Goal: Contribute content: Contribute content

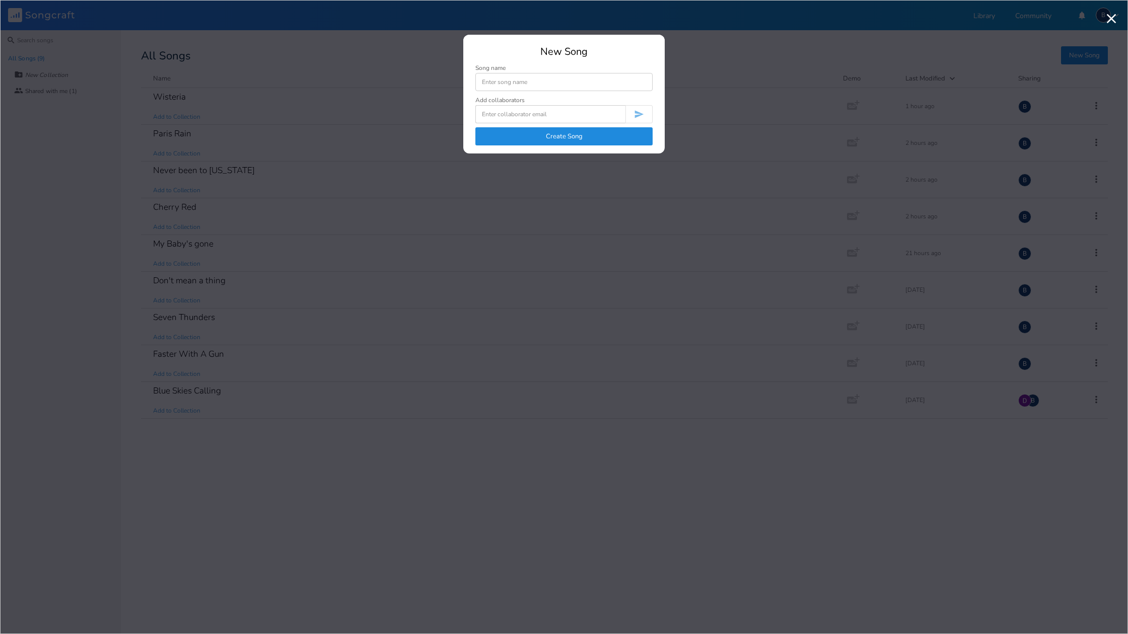
click at [511, 84] on input at bounding box center [563, 82] width 177 height 18
type input "Maybe If I"
click at [574, 136] on button "Create Song" at bounding box center [563, 136] width 177 height 18
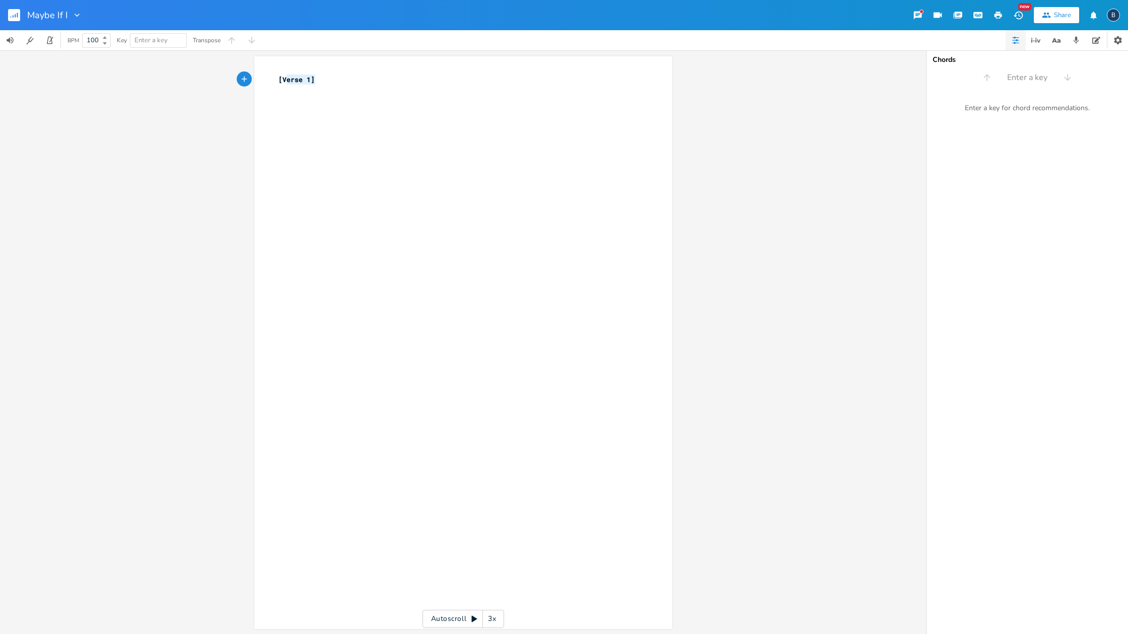
type textarea "[Verse 1]"
drag, startPoint x: 288, startPoint y: 78, endPoint x: 273, endPoint y: 77, distance: 15.1
click at [276, 77] on pre "[Verse 1]" at bounding box center [457, 79] width 363 height 11
paste textarea
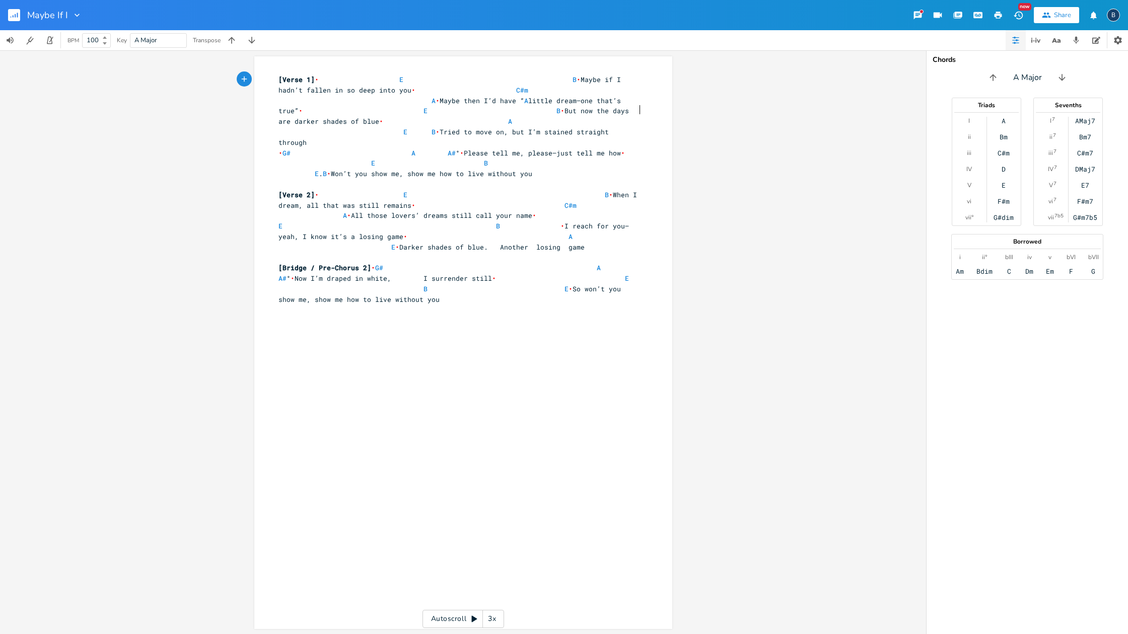
click at [654, 114] on div "x [Verse 1] • E B • Maybe if I hadn’t fallen in so deep into you • C#m A • Mayb…" at bounding box center [470, 199] width 389 height 255
click at [328, 78] on span "[Verse 1] • E B • Maybe if I hadn’t fallen in so deep into you • C#m A • Maybe …" at bounding box center [459, 110] width 362 height 72
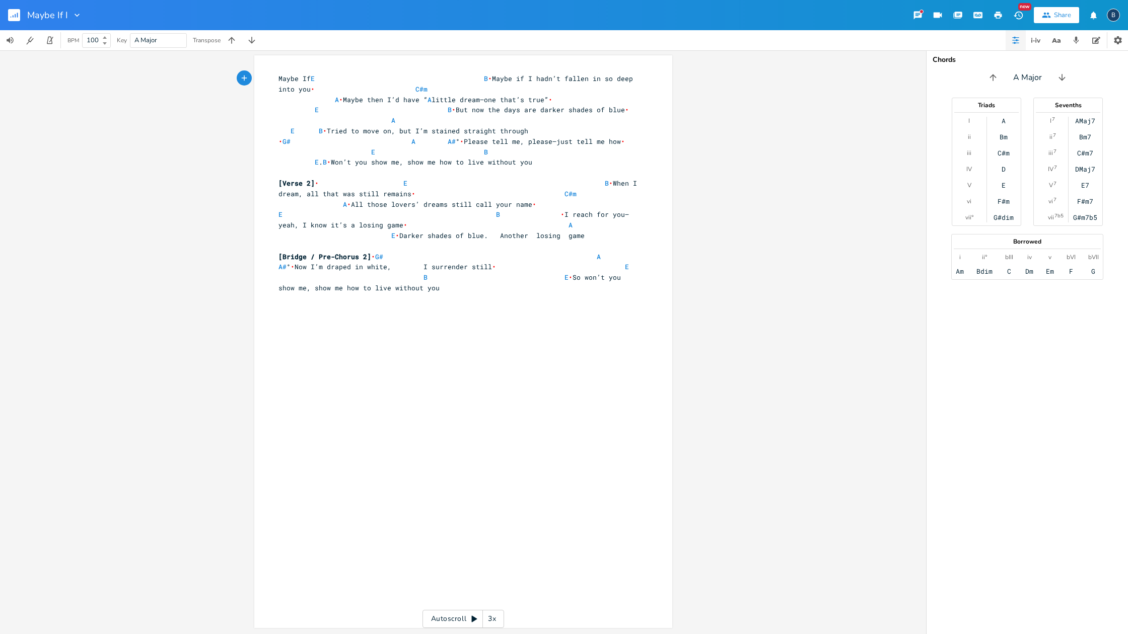
type textarea "Maybe If I"
click at [548, 77] on span "Maybe If I E B • Maybe if I hadn’t fallen in so deep into you • C#m A • Maybe t…" at bounding box center [459, 104] width 362 height 61
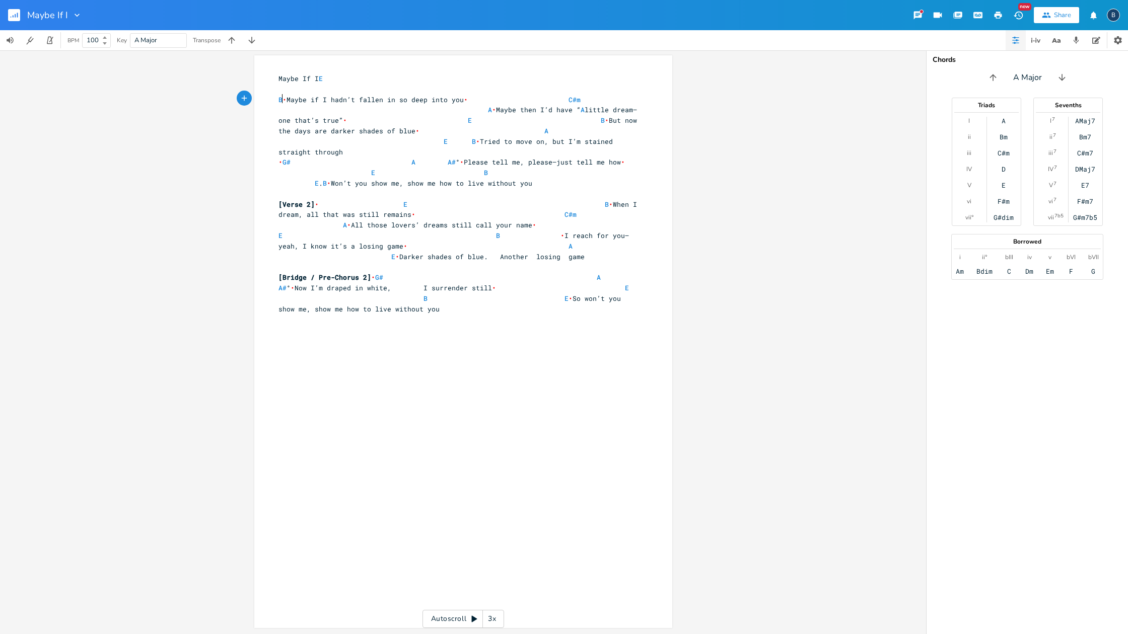
click at [282, 96] on span "•" at bounding box center [284, 99] width 4 height 9
click at [387, 78] on span "Maybe If I E" at bounding box center [382, 78] width 209 height 9
click at [290, 88] on pre "​" at bounding box center [457, 89] width 363 height 11
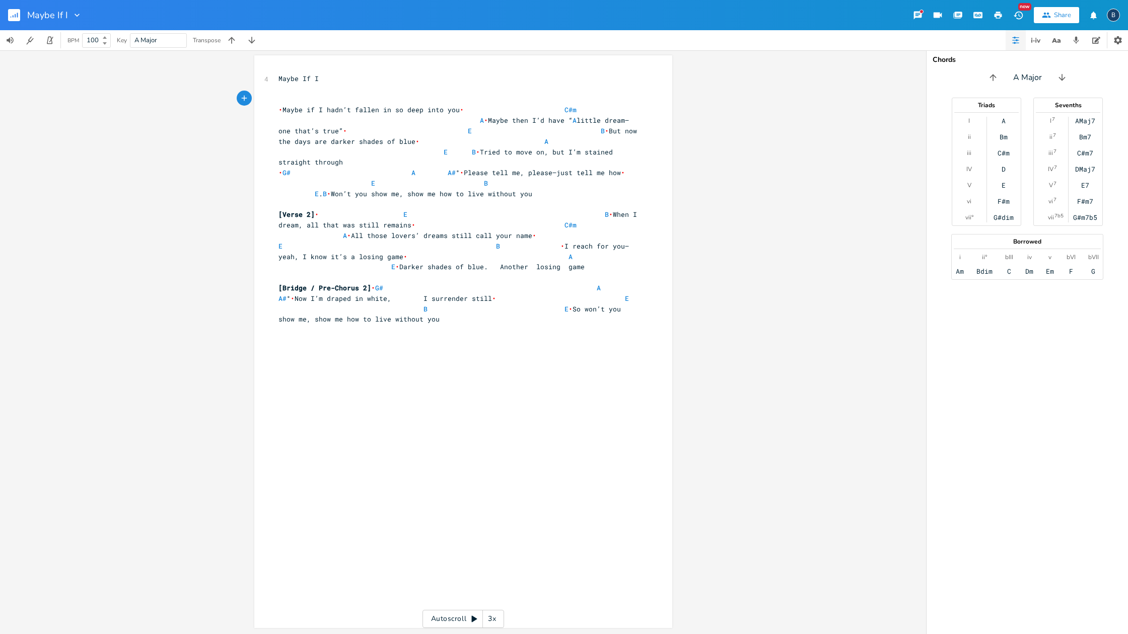
type textarea "E"
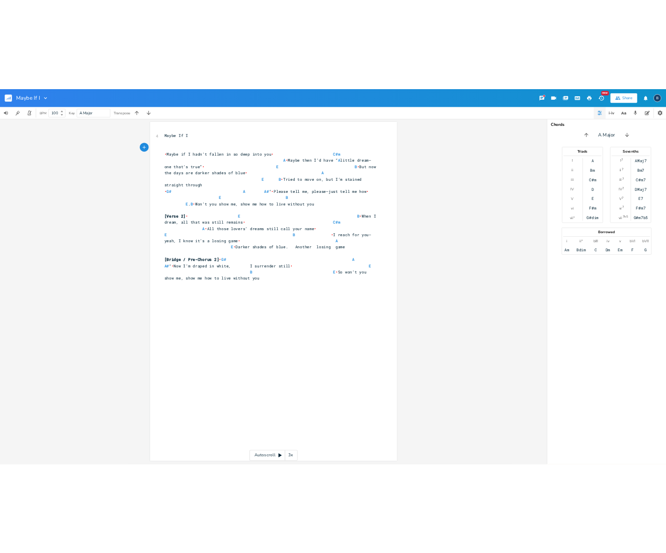
scroll to position [0, 4]
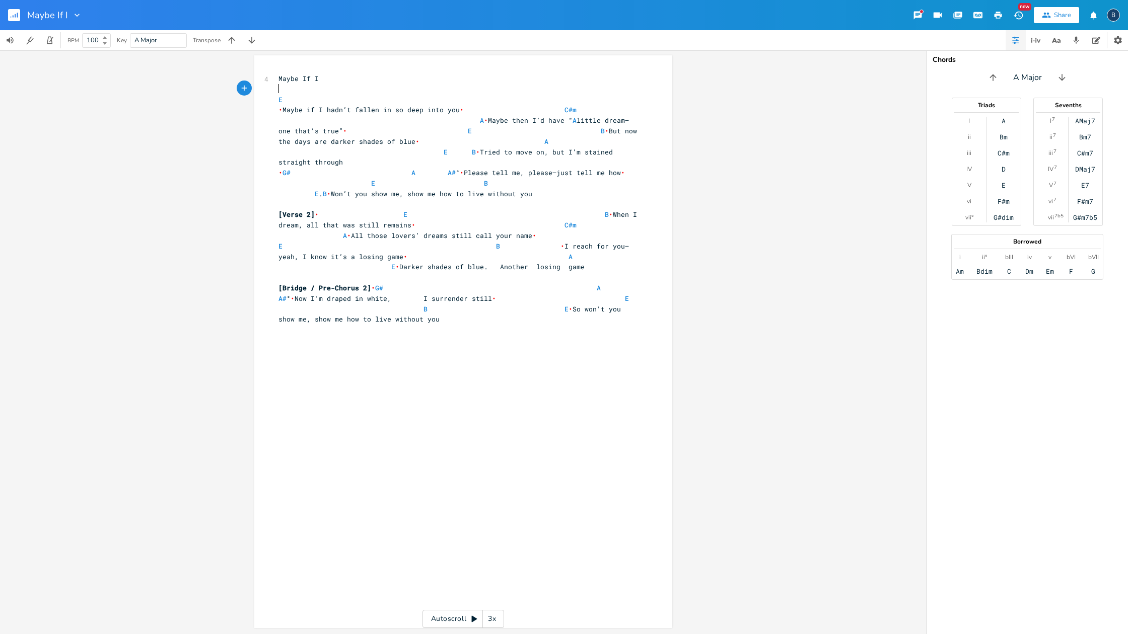
click at [358, 87] on pre "​" at bounding box center [457, 89] width 363 height 11
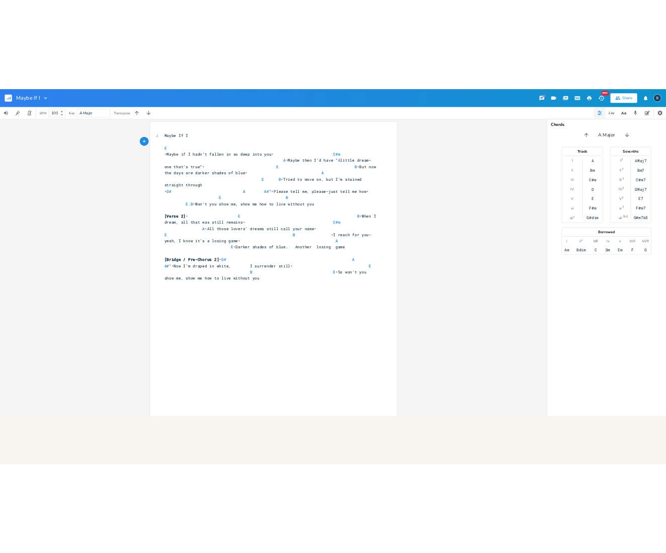
scroll to position [0, 0]
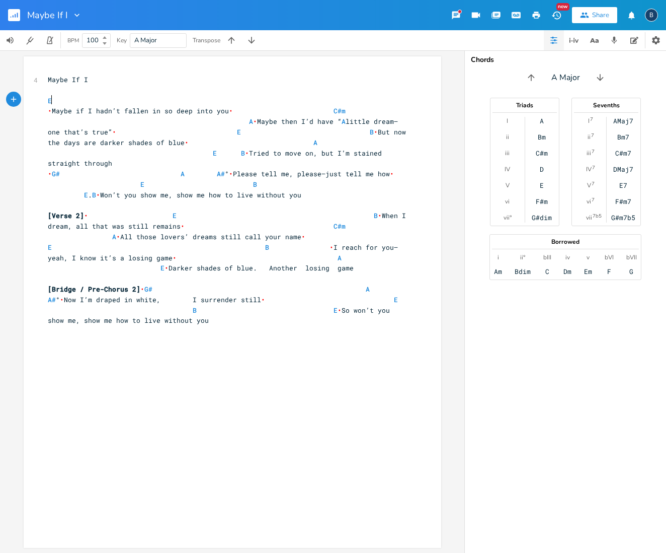
click at [175, 97] on pre "E" at bounding box center [227, 101] width 363 height 11
type textarea "B"
drag, startPoint x: 177, startPoint y: 109, endPoint x: 188, endPoint y: 106, distance: 11.8
click at [177, 109] on li "B" at bounding box center [190, 110] width 30 height 11
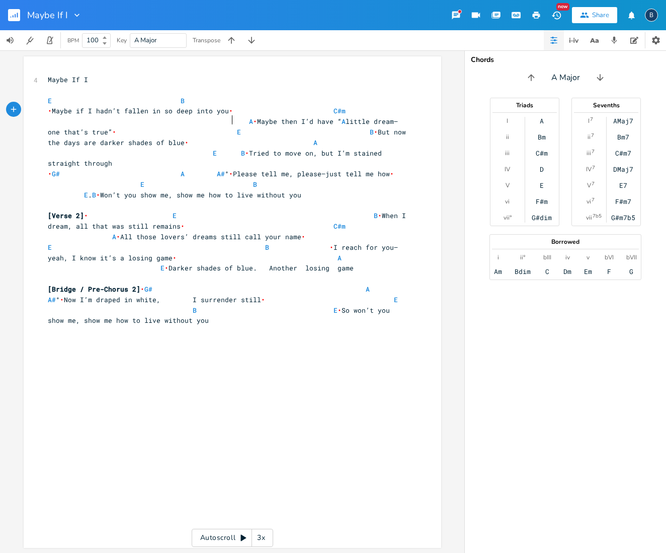
click at [230, 120] on span "• Maybe if I hadn’t fallen in so deep into you • C#m A • Maybe then I’d have “ …" at bounding box center [229, 136] width 362 height 61
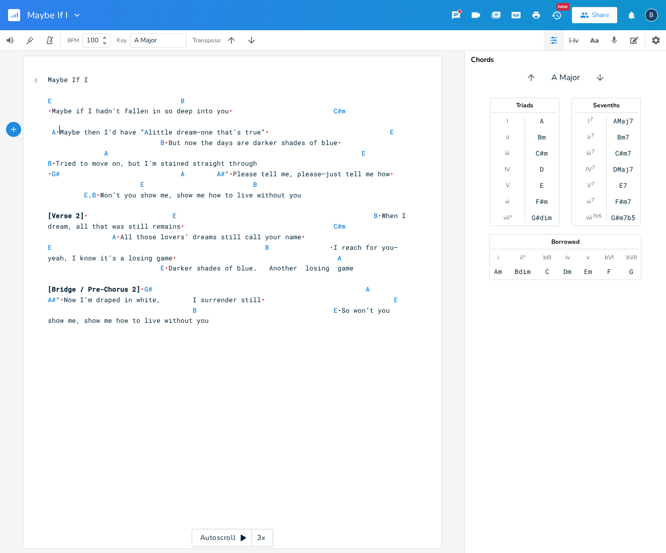
click at [56, 129] on span "•" at bounding box center [58, 131] width 4 height 9
click at [345, 111] on span "• Maybe if I hadn’t fallen in so deep into you • C#m" at bounding box center [229, 116] width 362 height 20
click at [57, 121] on span "• Maybe if I hadn’t fallen in so deep into you •" at bounding box center [229, 116] width 362 height 20
type textarea "C#m"
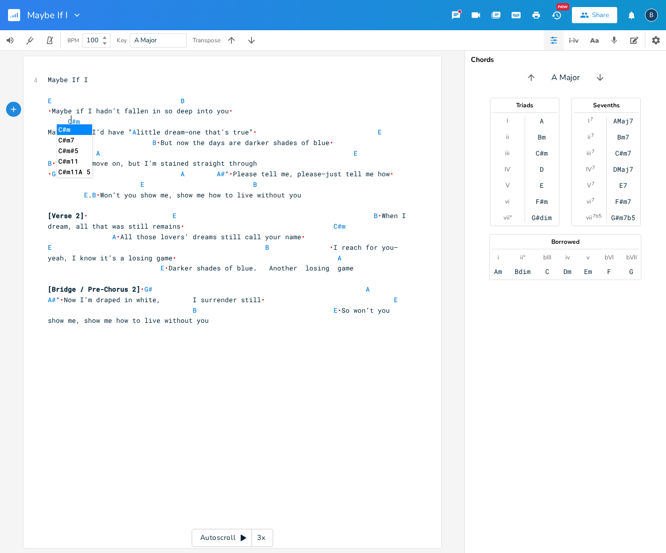
click at [78, 130] on li "C#m" at bounding box center [74, 129] width 35 height 11
click at [93, 123] on span "• Maybe if I hadn’t fallen in so deep into you • C#m" at bounding box center [229, 116] width 362 height 20
click at [141, 128] on span "Maybe then I’d have “ A little dream—one that’s true” • E B • But now the days …" at bounding box center [229, 147] width 362 height 40
click at [138, 130] on span "Maybe then I’d have “ A little dream—one that’s true” • E B • But now the days …" at bounding box center [229, 147] width 362 height 40
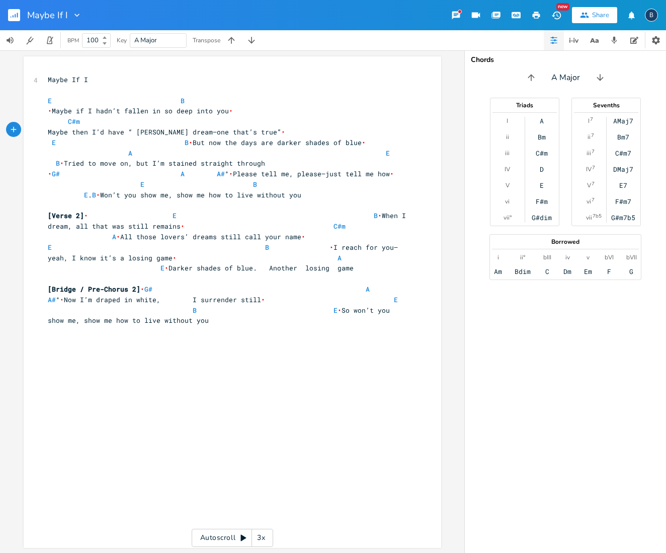
type textarea "A"
type textarea "A,"
click at [136, 132] on span "A" at bounding box center [134, 132] width 4 height 10
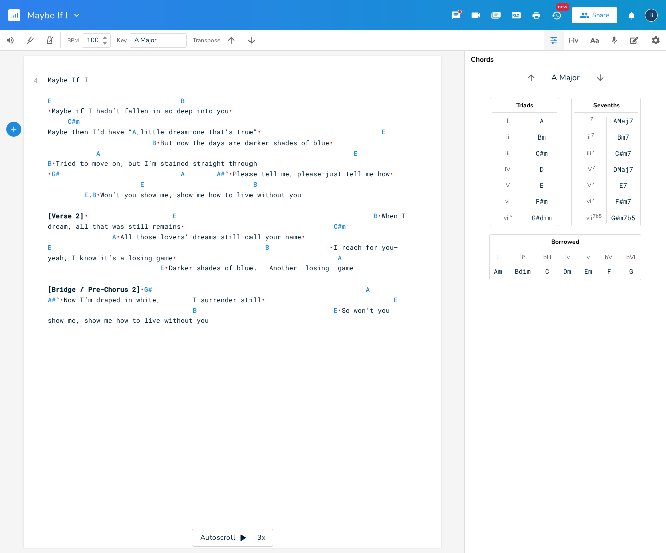
click at [141, 127] on span "Maybe then I’d have “ A ,little dream—one that’s true” • E B • But now the days…" at bounding box center [229, 147] width 362 height 40
click at [87, 101] on span "E B" at bounding box center [116, 100] width 137 height 9
type textarea "E"
click at [334, 112] on span "• Maybe if I hadn’t fallen in so deep into you • C#m" at bounding box center [229, 116] width 362 height 20
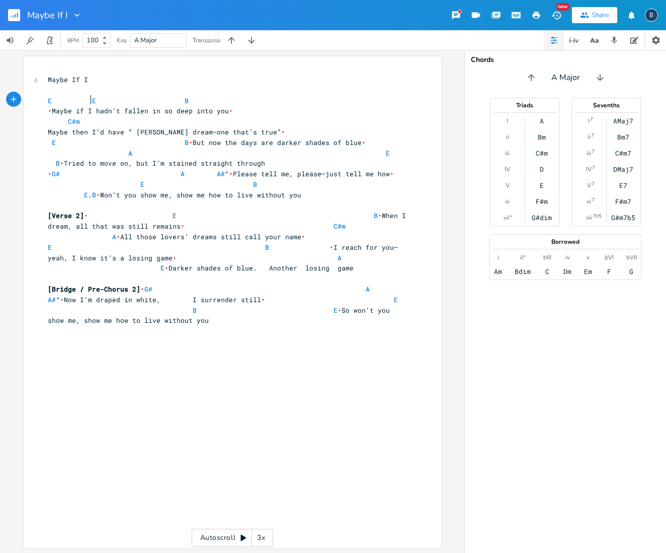
click at [87, 99] on span "E E B" at bounding box center [118, 100] width 141 height 9
click at [199, 124] on span "• Maybe if I hadn’t fallen in so deep into you • C#m" at bounding box center [229, 116] width 362 height 20
type textarea "A"
click at [279, 129] on span "Maybe then I’d have “ Alittle dream—one that’s true” • E B • But now the days a…" at bounding box center [229, 147] width 362 height 40
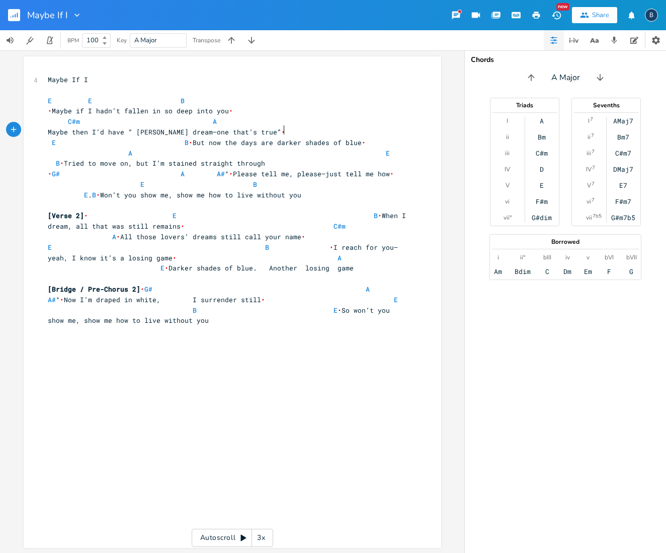
click at [262, 129] on span "Maybe then I’d have “ Alittle dream—one that’s true” • E B • But now the days a…" at bounding box center [229, 147] width 362 height 40
click at [269, 128] on span "Maybe then I’d have “ Alittle dream—one that’s true” • E B • But now the days a…" at bounding box center [229, 147] width 362 height 40
click at [50, 141] on span "Maybe then I’d have “ Alittle dream—one that’s true” • B • But now the days are…" at bounding box center [227, 147] width 358 height 40
type textarea "N"
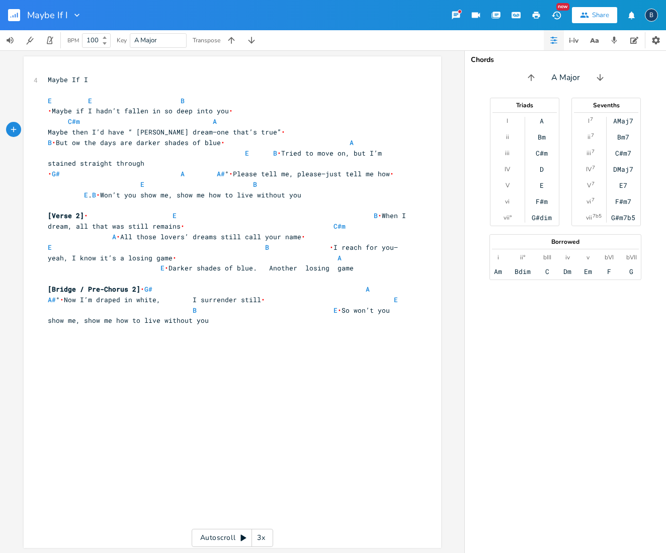
scroll to position [0, 4]
click at [398, 129] on span "Maybe then I’d have “ Alittle dream—one that’s true” • B • But Now the days are…" at bounding box center [227, 147] width 358 height 40
type textarea "B Bu"
drag, startPoint x: 368, startPoint y: 129, endPoint x: 400, endPoint y: 128, distance: 31.7
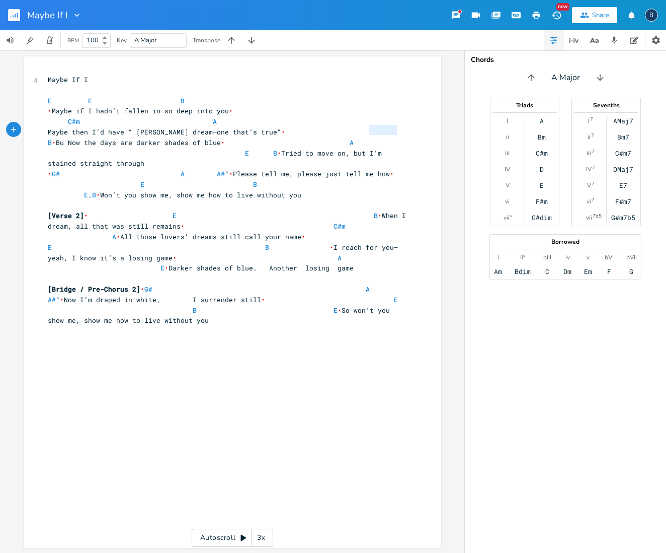
click at [400, 128] on pre "Maybe then I’d have “ Alittle dream—one that’s true” • B • Bu Now the days are …" at bounding box center [227, 148] width 363 height 42
type textarea "But"
click at [69, 140] on span "But Now the days are darker shades of blue • A E B • Tried to move on, but I’m …" at bounding box center [227, 153] width 358 height 30
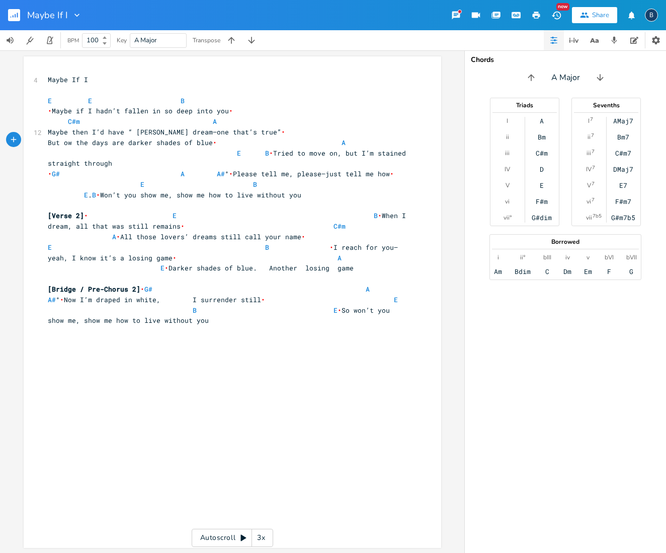
type textarea "n"
click at [257, 129] on span "Maybe then I’d have “ [PERSON_NAME] dream—one that’s true” •" at bounding box center [223, 131] width 350 height 9
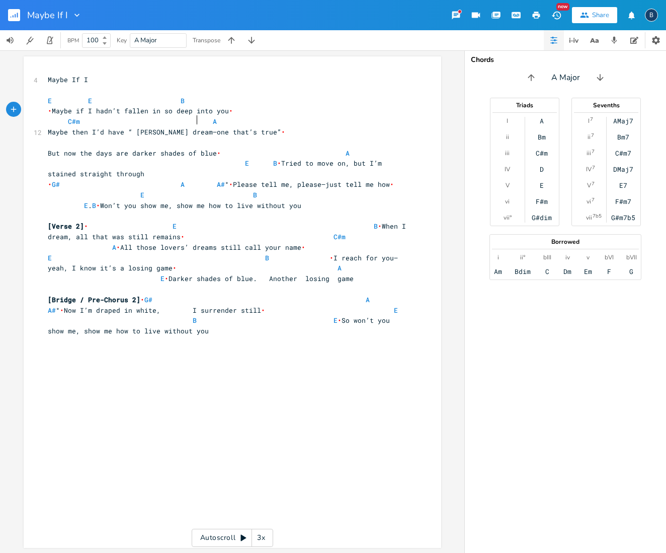
click at [195, 119] on span "• Maybe if I hadn’t fallen in so deep into you • C#m A" at bounding box center [229, 116] width 362 height 20
drag, startPoint x: 50, startPoint y: 141, endPoint x: 61, endPoint y: 143, distance: 11.7
click at [54, 142] on pre at bounding box center [227, 141] width 363 height 11
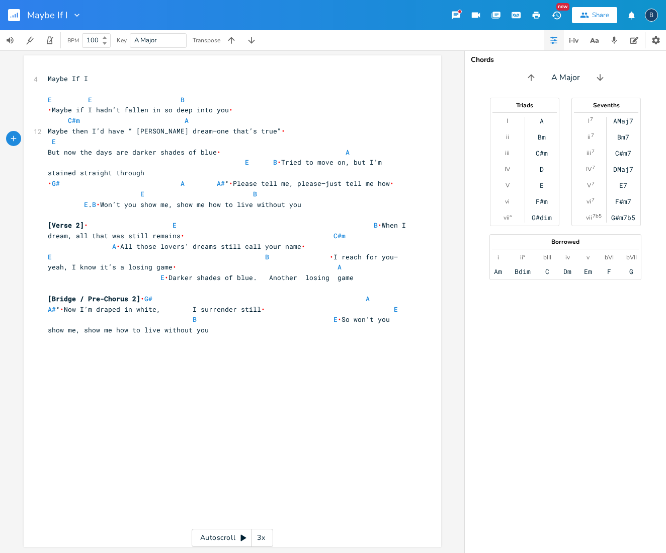
scroll to position [0, 32]
type textarea "E B"
click at [288, 139] on pre "E B" at bounding box center [227, 142] width 363 height 11
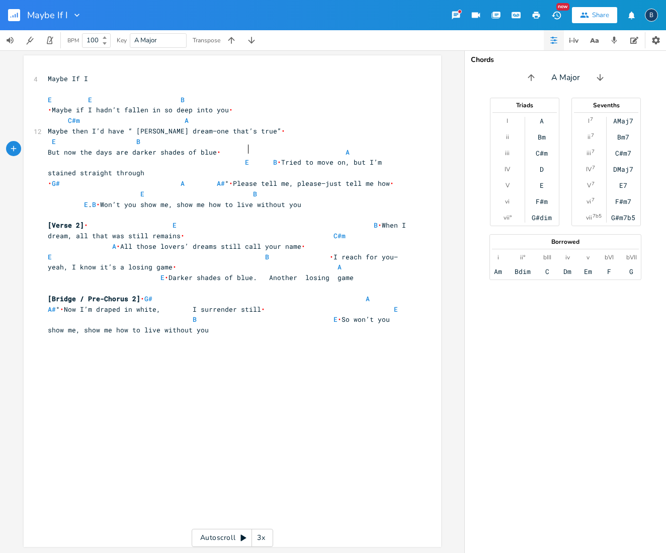
click at [245, 147] on span "But now the days are darker shades of blue • A E B • Tried to move on, but I’m …" at bounding box center [227, 162] width 358 height 30
click at [256, 158] on span "But now the days are darker shades of blue • A E B • Tried to move on, but I’m …" at bounding box center [227, 162] width 358 height 30
click at [56, 168] on span "B • Tried to move on, but I’m stained straight through" at bounding box center [154, 172] width 213 height 9
click at [349, 148] on span "But now the days are darker shades of blue • A E" at bounding box center [227, 157] width 358 height 20
click at [61, 162] on span "But now the days are darker shades of blue • E" at bounding box center [229, 157] width 362 height 20
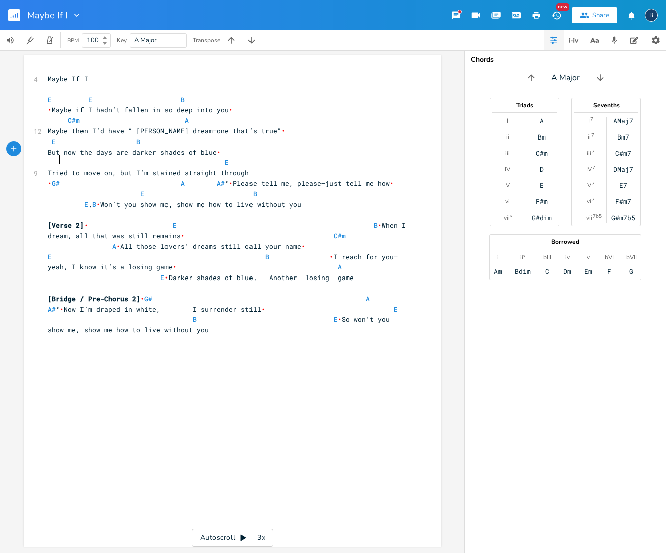
scroll to position [0, 4]
type textarea "B"
click at [89, 99] on span "E E B" at bounding box center [116, 99] width 137 height 9
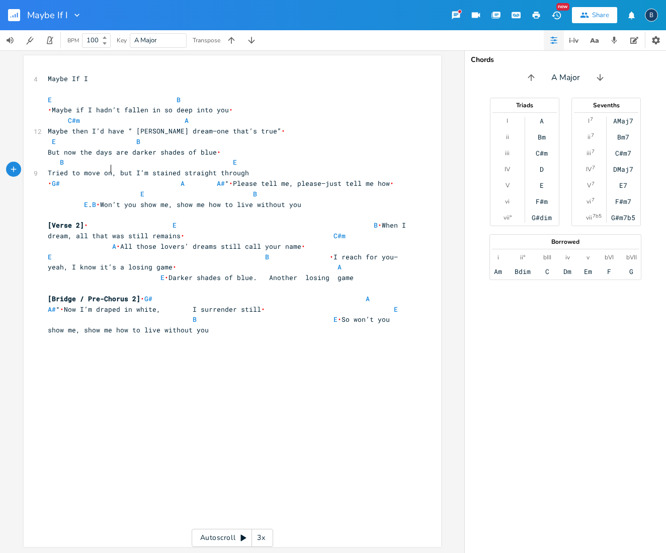
click at [106, 168] on span "Tried to move on, but I’m stained straight through" at bounding box center [148, 172] width 201 height 9
click at [88, 160] on span "But now the days are darker shades of blue • B E" at bounding box center [229, 157] width 362 height 20
drag, startPoint x: 86, startPoint y: 160, endPoint x: 68, endPoint y: 154, distance: 18.5
click at [81, 158] on span "But now the days are darker shades of blue • B E" at bounding box center [229, 157] width 362 height 20
click at [69, 155] on span "But now the days are darker shades of blue • B E" at bounding box center [229, 157] width 362 height 20
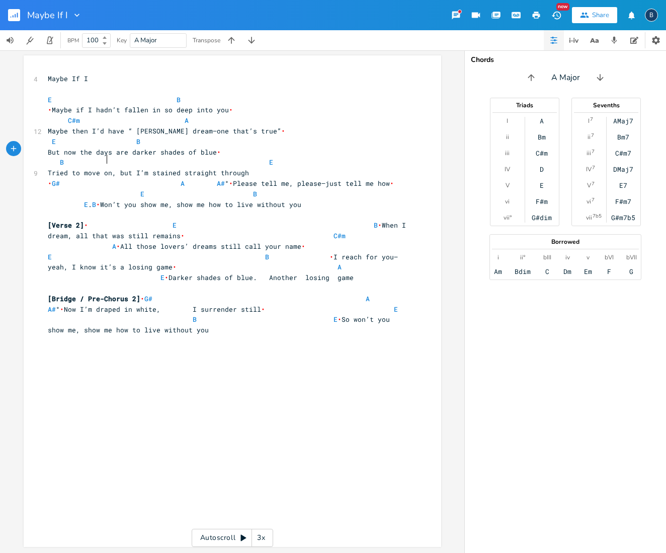
scroll to position [0, 15]
type textarea "A"
click at [263, 157] on span "But now the days are darker shades of blue • B A E" at bounding box center [229, 157] width 362 height 20
click at [251, 169] on pre "Tried to move on, but I’m stained straight through" at bounding box center [227, 173] width 363 height 11
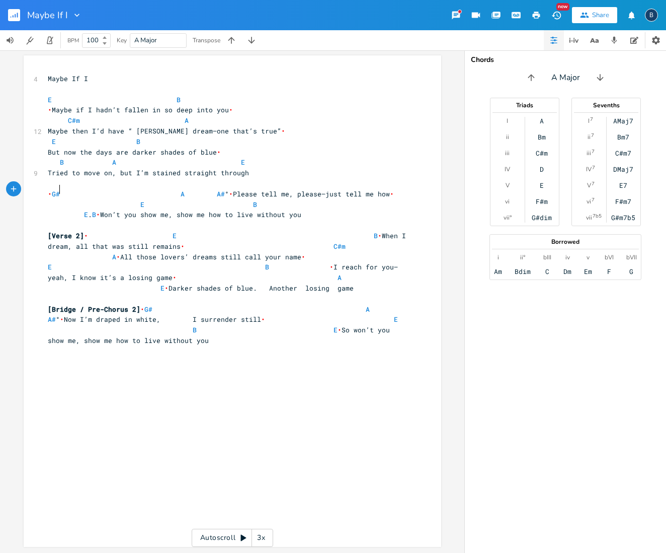
click at [58, 189] on span "• G# A A# ° • Please tell me, please—just tell me how • E B E . B • Won’t you s…" at bounding box center [229, 204] width 362 height 30
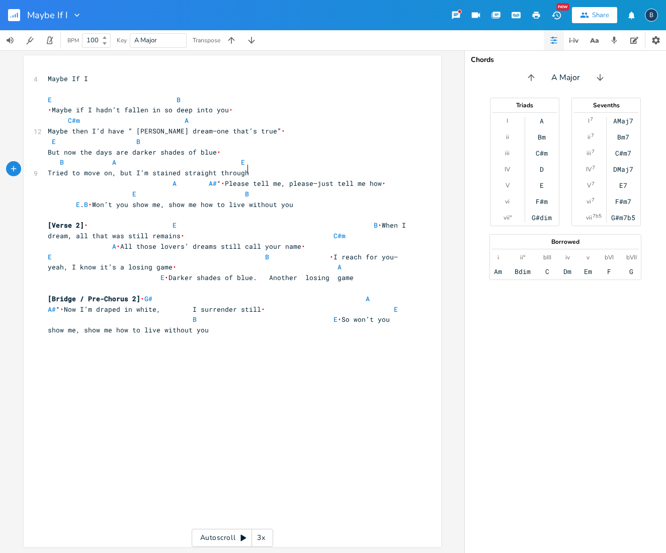
click at [249, 168] on pre "Tried to move on, but I’m stained straight through" at bounding box center [227, 173] width 363 height 11
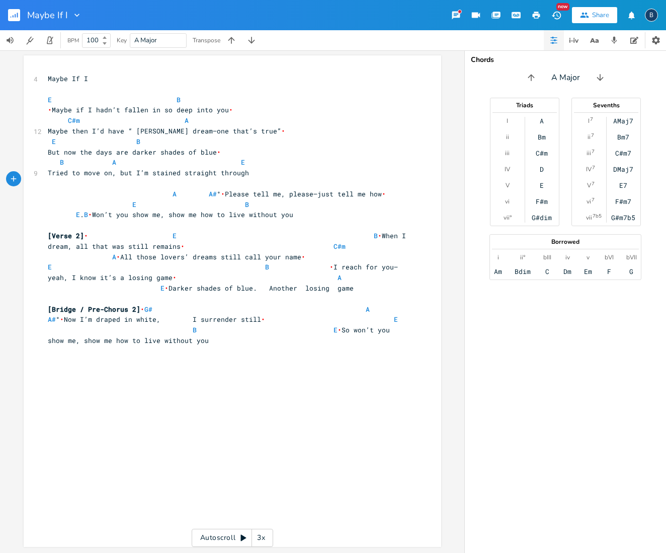
scroll to position [0, 0]
click at [221, 190] on span "•" at bounding box center [223, 194] width 4 height 9
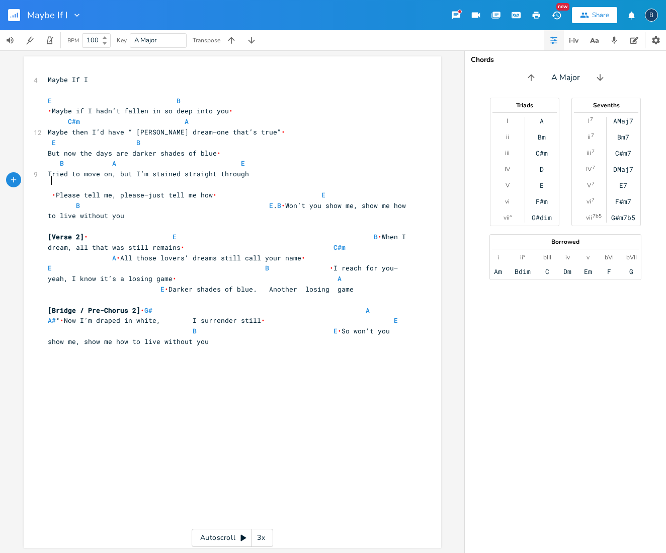
click at [66, 182] on pre at bounding box center [227, 184] width 363 height 11
type textarea "G3"
type textarea "# A A#a"
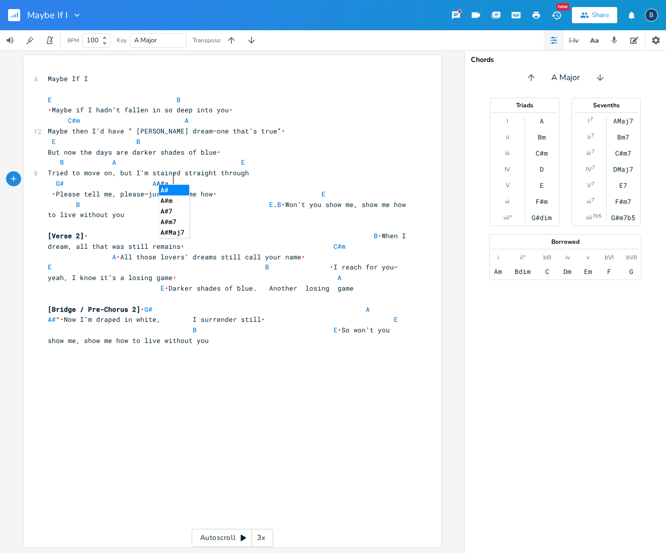
scroll to position [0, 52]
type textarea "aug"
click at [231, 181] on pre "G# A A#aug" at bounding box center [227, 183] width 363 height 11
click at [250, 198] on span "• Please tell me, please—just tell me how • E B E . B • Won’t you show me, show…" at bounding box center [229, 204] width 362 height 30
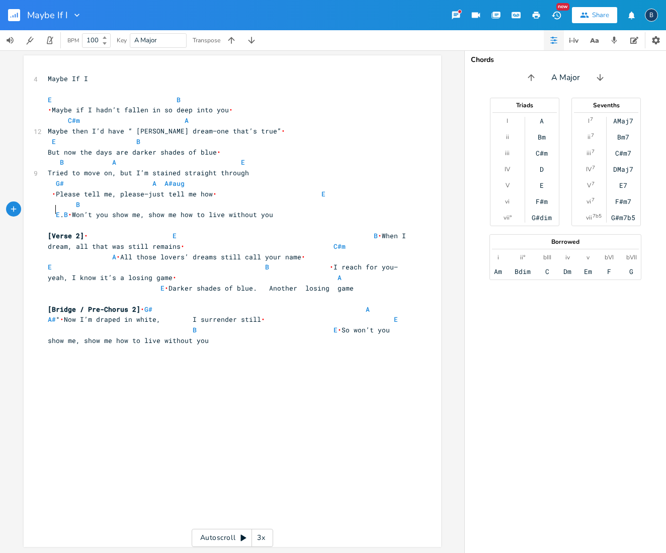
scroll to position [0, 1]
click at [72, 210] on span "•" at bounding box center [70, 214] width 4 height 9
click at [72, 198] on span "• Please tell me, please—just tell me how • E B" at bounding box center [227, 200] width 358 height 20
type textarea "E"
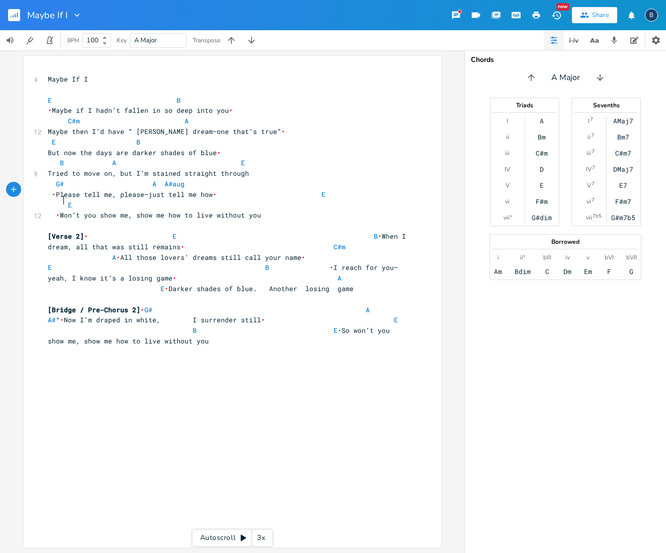
scroll to position [0, 3]
click at [143, 200] on span "• Please tell me, please—just tell me how • E E" at bounding box center [227, 200] width 358 height 20
click at [71, 197] on span "• Please tell me, please—just tell me how • E E" at bounding box center [227, 200] width 358 height 20
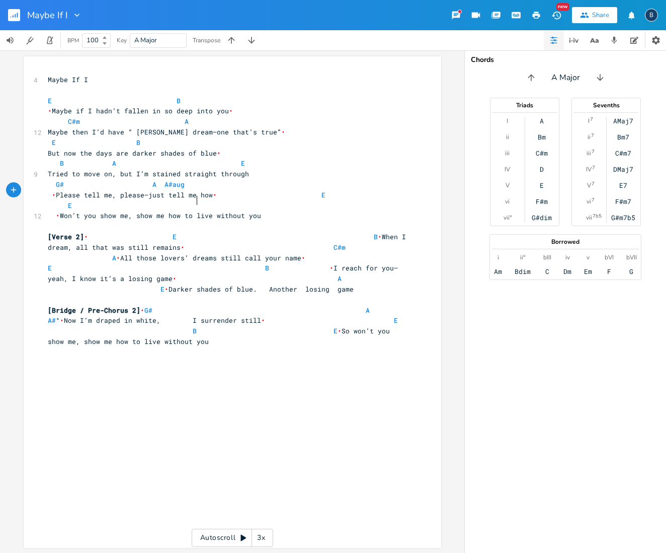
type textarea "B"
click at [249, 198] on span "• Please tell me, please—just tell me how • E E B" at bounding box center [227, 200] width 358 height 20
type textarea "E"
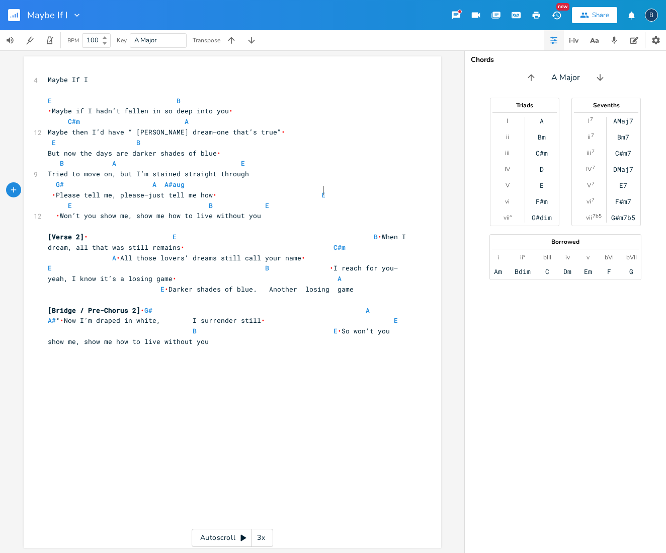
click at [318, 190] on span "• Please tell me, please—just tell me how • E E B E" at bounding box center [227, 200] width 358 height 20
click at [56, 211] on span "•" at bounding box center [58, 215] width 4 height 9
click at [254, 200] on span "• Please tell me, please—just tell me how • E B E" at bounding box center [227, 200] width 358 height 20
type textarea "B"
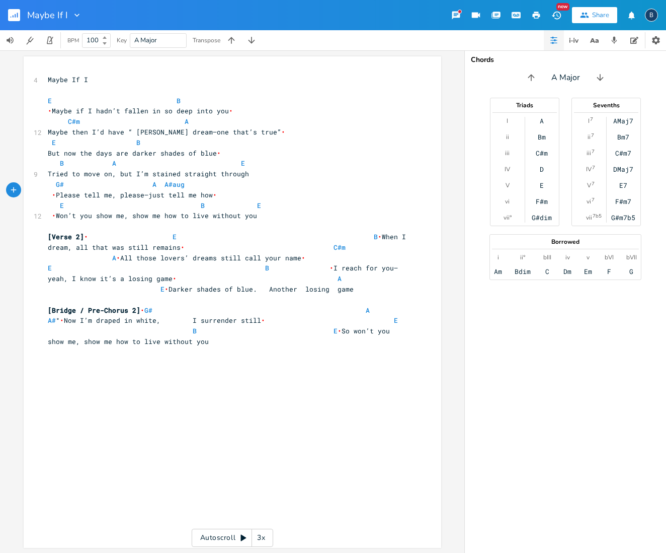
scroll to position [0, 4]
click at [378, 232] on span "•" at bounding box center [380, 236] width 4 height 9
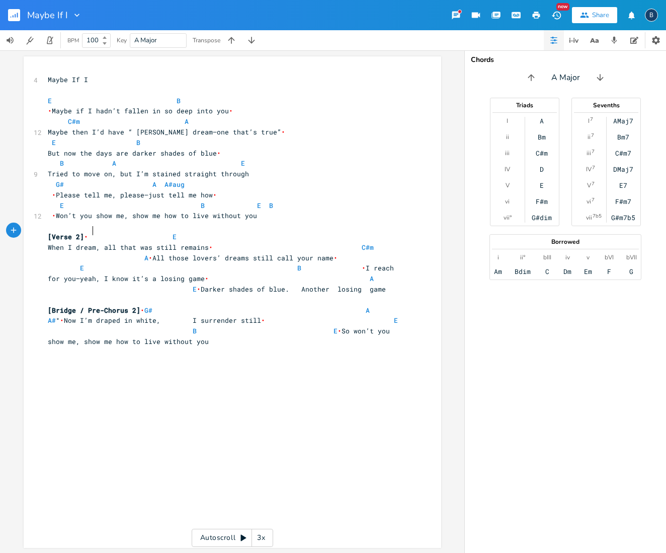
click at [90, 232] on span "[Verse 2] • E" at bounding box center [211, 236] width 326 height 9
click at [91, 232] on span "[Verse 2] • E" at bounding box center [211, 236] width 326 height 9
type textarea "E"
click at [141, 232] on span "E E" at bounding box center [191, 236] width 286 height 9
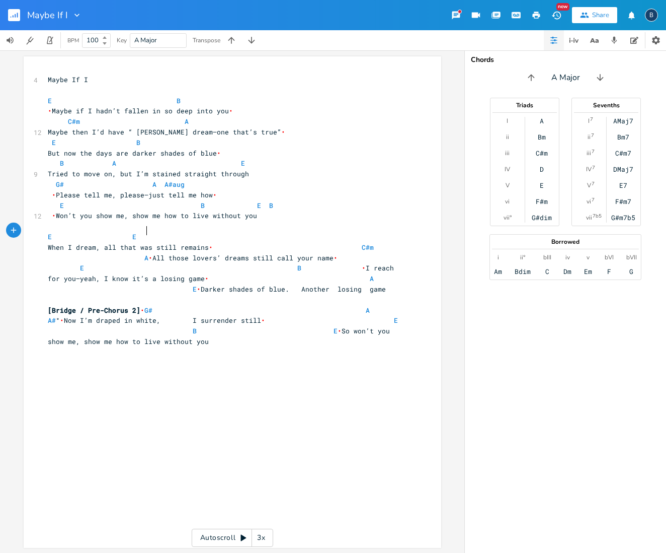
scroll to position [0, 0]
click at [133, 232] on span "E E" at bounding box center [191, 236] width 286 height 9
type textarea "B"
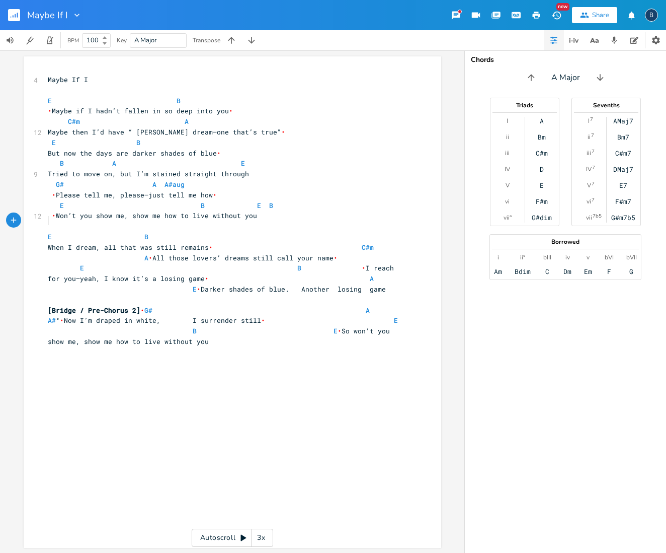
drag, startPoint x: 372, startPoint y: 222, endPoint x: 359, endPoint y: 221, distance: 13.6
click at [372, 222] on pre "​" at bounding box center [227, 226] width 363 height 11
click at [212, 243] on span "When I dream, all that was still remains • C#m A • All those lovers’ dreams sti…" at bounding box center [229, 268] width 362 height 51
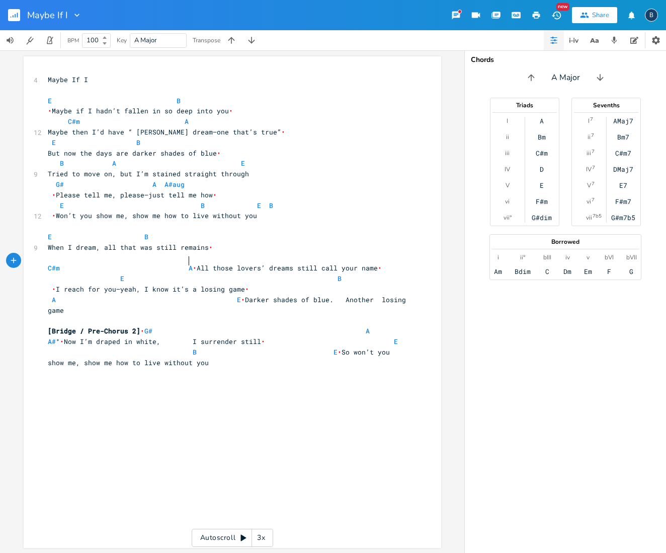
click at [193, 263] on span "•" at bounding box center [195, 267] width 4 height 9
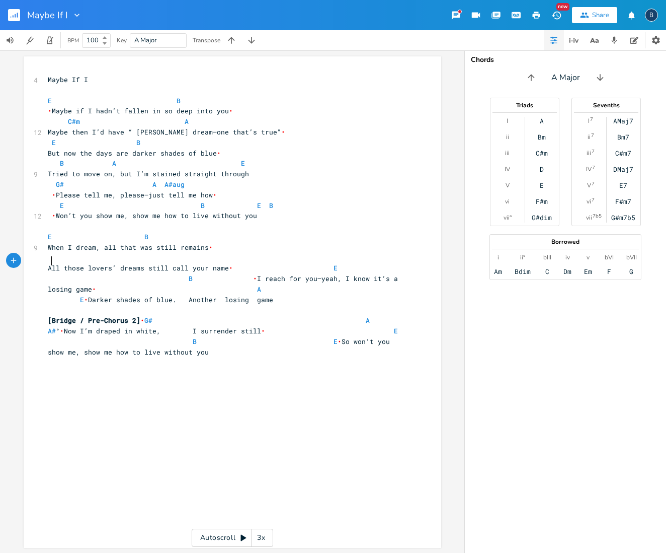
scroll to position [0, 3]
click at [96, 254] on pre "​" at bounding box center [227, 258] width 363 height 11
type textarea "C#m"
click at [94, 261] on li "C#m" at bounding box center [109, 261] width 35 height 11
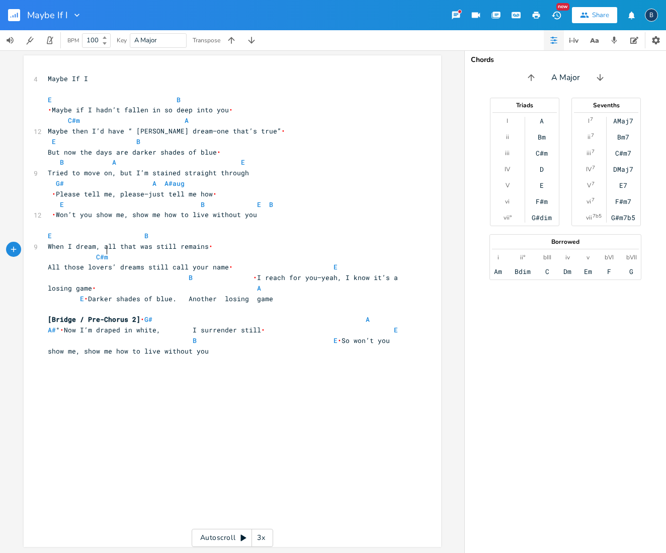
scroll to position [0, 0]
click at [210, 254] on pre "C#m" at bounding box center [227, 257] width 363 height 11
type textarea "A"
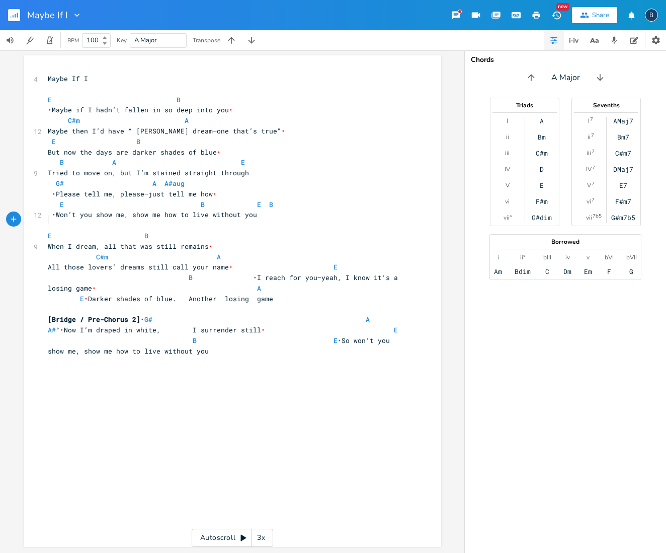
click at [321, 220] on pre "​" at bounding box center [227, 225] width 363 height 11
click at [241, 269] on span "All those lovers’ dreams still call your name • E B • I reach for you—yeah, I k…" at bounding box center [229, 282] width 362 height 40
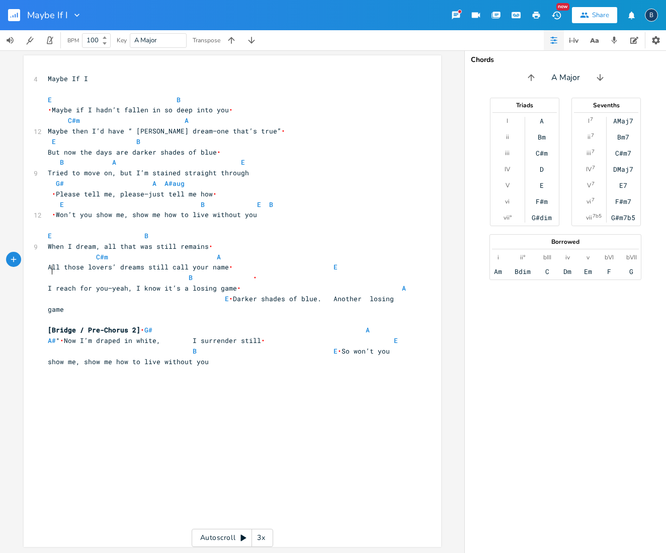
click at [48, 269] on span "All those lovers’ dreams still call your name • E B •" at bounding box center [229, 272] width 362 height 20
type textarea "E"
click at [241, 273] on span "B" at bounding box center [243, 278] width 4 height 10
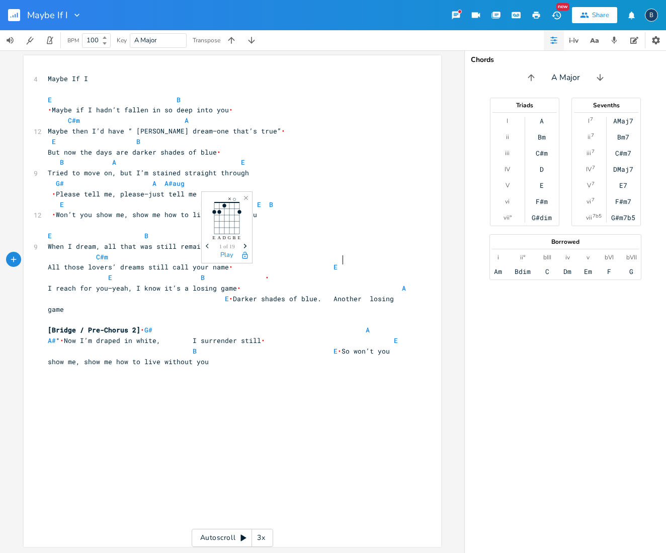
click at [338, 262] on span "All those lovers’ dreams still call your name • E E B •" at bounding box center [229, 272] width 362 height 20
click at [333, 262] on span "All those lovers’ dreams still call your name • E E B •" at bounding box center [229, 272] width 362 height 20
click at [229, 294] on span "•" at bounding box center [231, 298] width 4 height 9
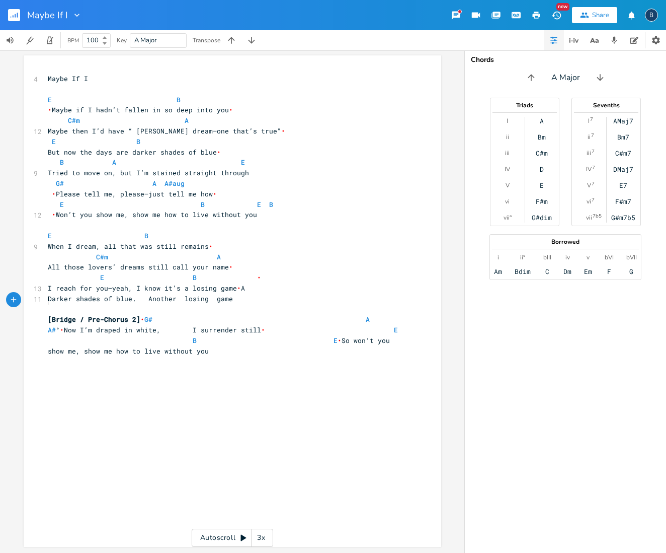
scroll to position [0, 0]
click at [51, 289] on span "I reach for you—yeah, I know it’s a losing game • A" at bounding box center [146, 288] width 197 height 9
click at [118, 290] on span "I reach for you—yeah, I know it’s a losing game • A" at bounding box center [146, 287] width 197 height 9
type textarea "A"
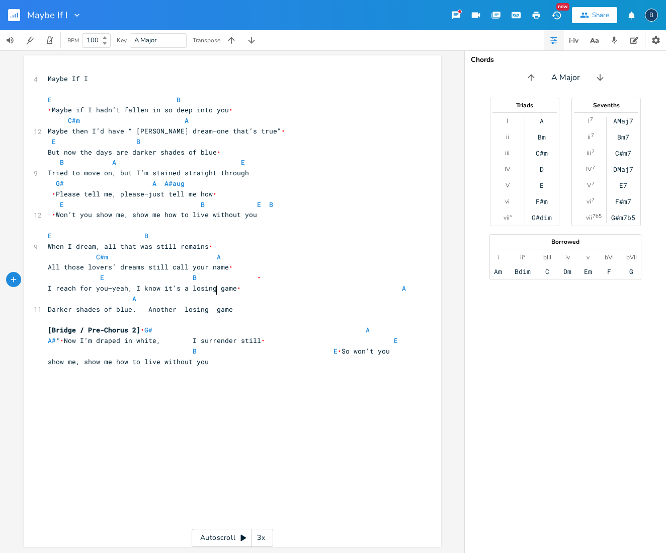
click at [217, 294] on pre "I reach for you—yeah, I know it’s a losing game • A A" at bounding box center [227, 293] width 363 height 21
type textarea "E"
type textarea "[Bridge / Pre-Chorus 2] G#"
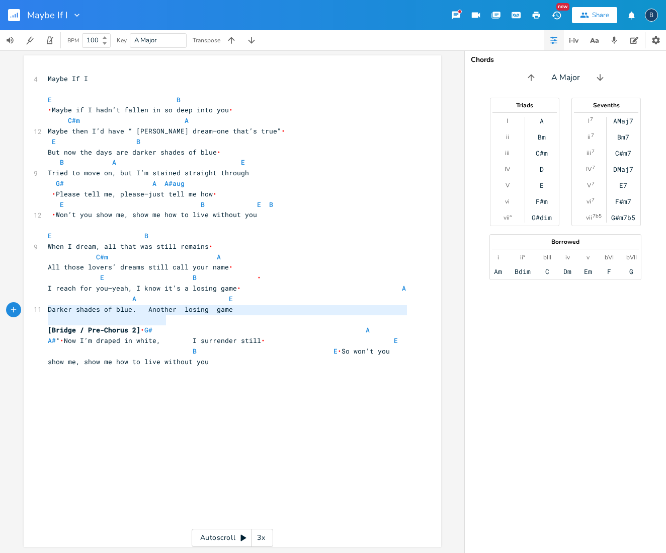
drag, startPoint x: 162, startPoint y: 320, endPoint x: 47, endPoint y: 314, distance: 115.0
click at [47, 314] on div "4 Maybe If I ​ E B • Maybe if I hadn’t fallen in so deep into you • C#m A 12 Ma…" at bounding box center [227, 230] width 363 height 314
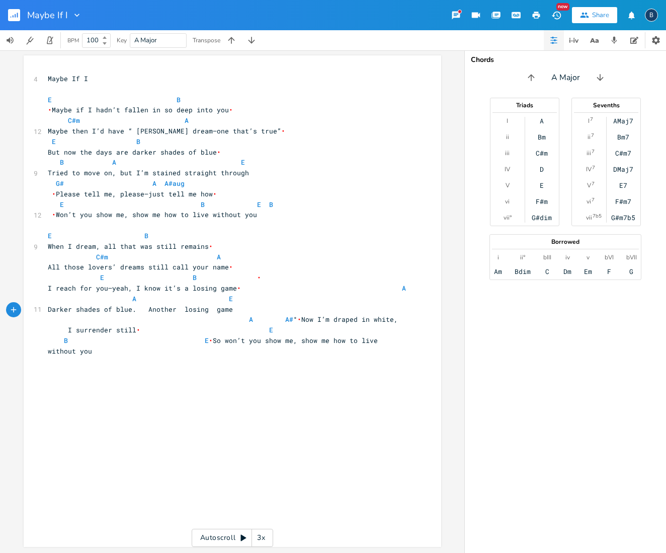
click at [297, 315] on span "•" at bounding box center [299, 319] width 4 height 9
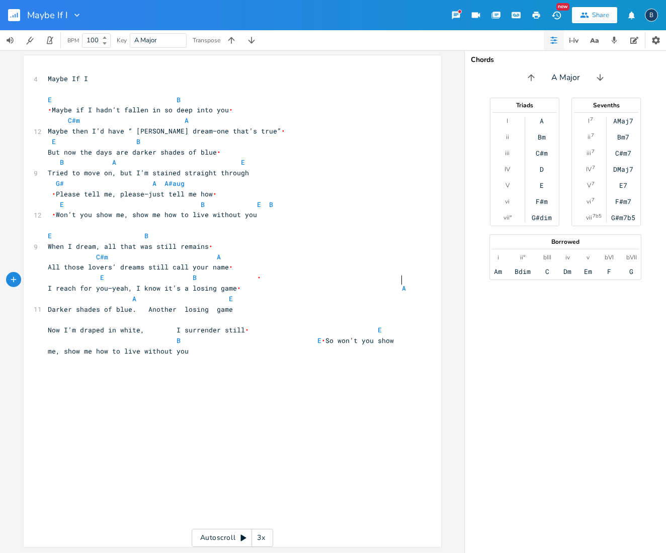
click at [398, 283] on span "I reach for you—yeah, I know it’s a losing game • A A E" at bounding box center [229, 293] width 362 height 20
click at [239, 325] on span "Now I’m draped in white, I surrender still • E B E • So won’t you show me, show…" at bounding box center [227, 340] width 358 height 30
click at [51, 315] on span at bounding box center [148, 319] width 201 height 9
type textarea "G#m"
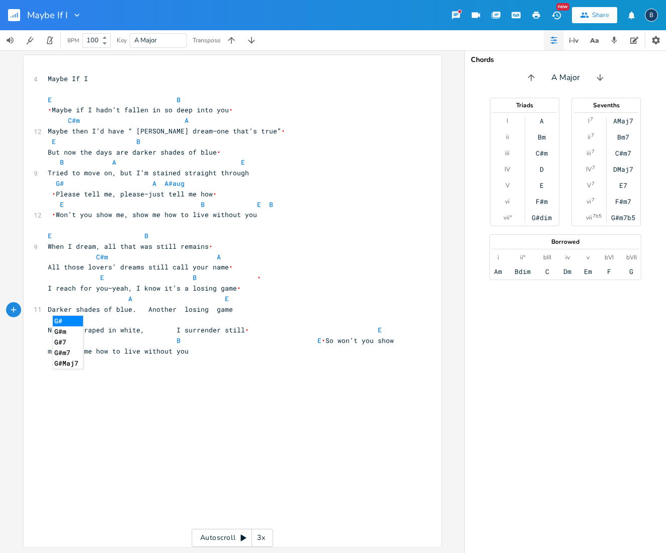
scroll to position [0, 12]
click at [132, 315] on span "G#m" at bounding box center [154, 319] width 213 height 9
type textarea "A A#Aug"
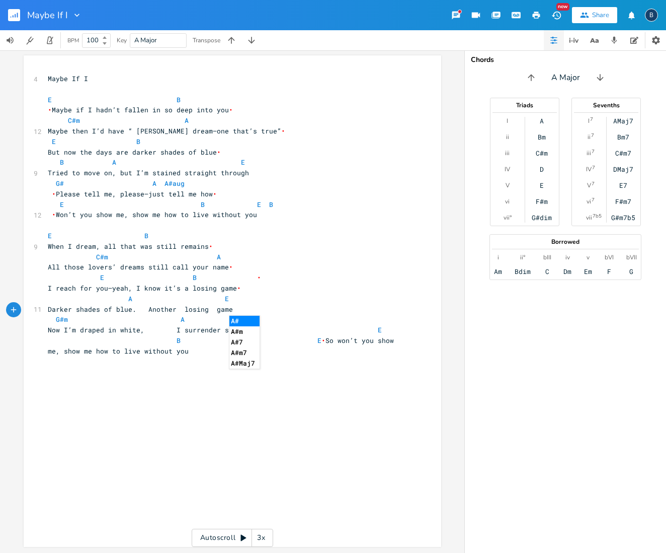
type textarea "#a"
type textarea "aug"
click at [322, 336] on span "•" at bounding box center [324, 340] width 4 height 9
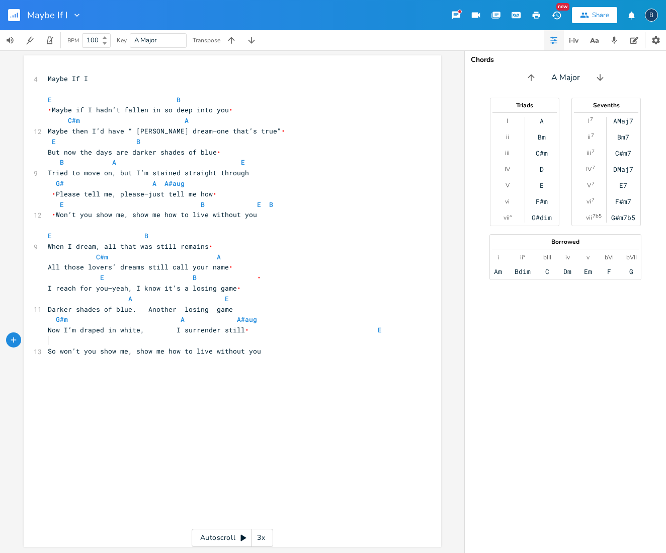
click at [49, 333] on span "Now I’m draped in white, I surrender still • E" at bounding box center [227, 335] width 358 height 20
click at [377, 325] on span "Now I’m draped in white, I surrender still • E" at bounding box center [227, 335] width 358 height 20
click at [258, 325] on span "Now I’m draped in white, I surrender still •" at bounding box center [227, 329] width 358 height 9
click at [48, 335] on pre "​" at bounding box center [227, 340] width 363 height 11
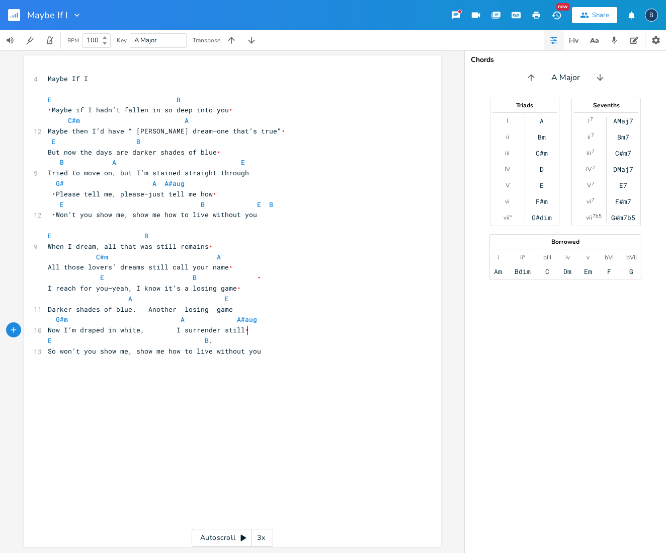
scroll to position [0, 77]
type textarea "E B. E"
click at [341, 304] on pre "Darker shades of blue. Another losing game" at bounding box center [227, 309] width 363 height 11
click at [257, 335] on pre "E B . E" at bounding box center [227, 340] width 363 height 11
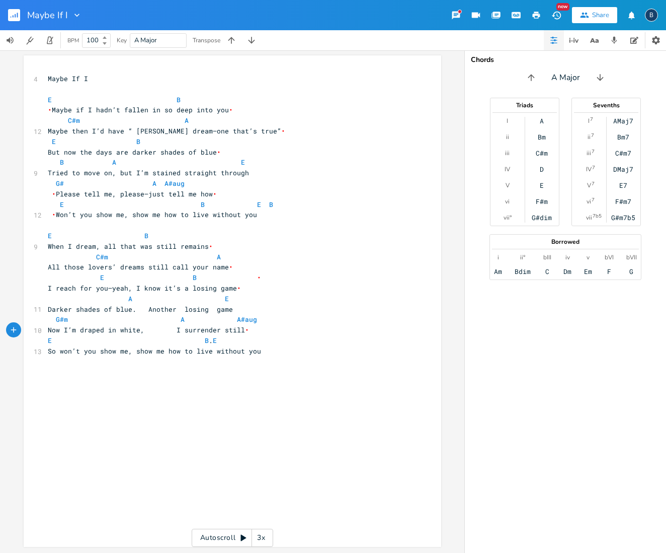
type textarea "B"
click at [168, 117] on span "• Maybe if I hadn’t fallen in so deep into you • C#m A" at bounding box center [229, 115] width 362 height 20
click at [191, 128] on span "Maybe then I’d have “ [PERSON_NAME] dream—one that’s true” •" at bounding box center [167, 130] width 238 height 9
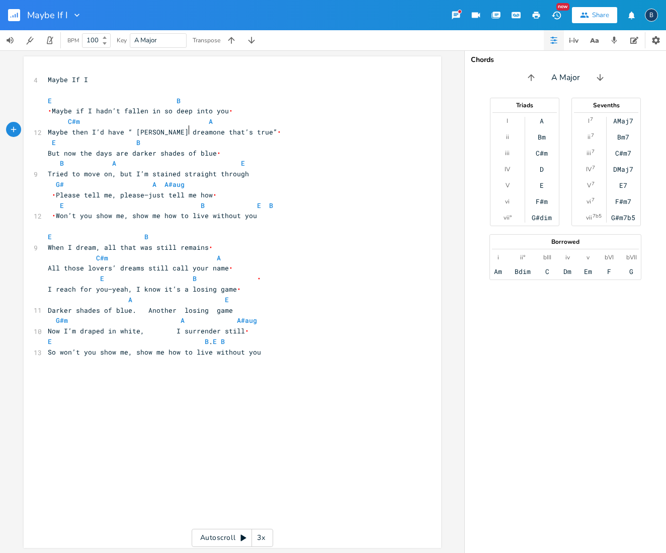
scroll to position [0, 1]
click at [187, 130] on span "Maybe then I’d have “ [PERSON_NAME] dream one that’s true” •" at bounding box center [167, 131] width 238 height 9
type textarea "_"
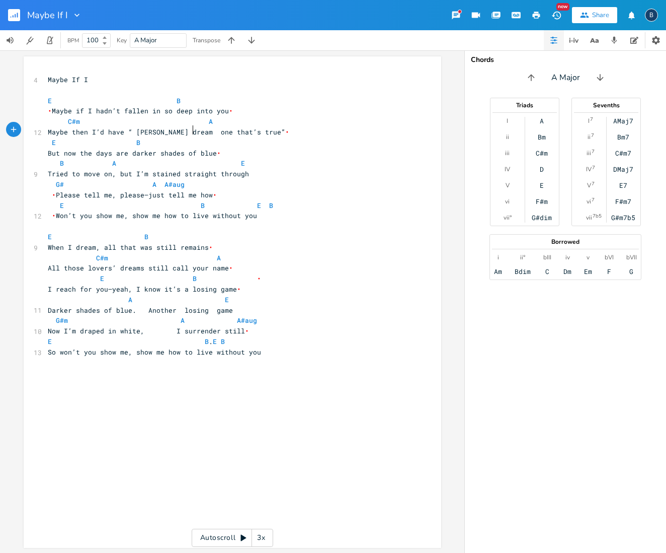
type textarea "-"
click at [198, 120] on span "• Maybe if I hadn’t fallen in so deep into you • C#m A" at bounding box center [229, 116] width 362 height 20
click at [191, 119] on span "• Maybe if I hadn’t fallen in so deep into you • C#m A" at bounding box center [229, 116] width 362 height 20
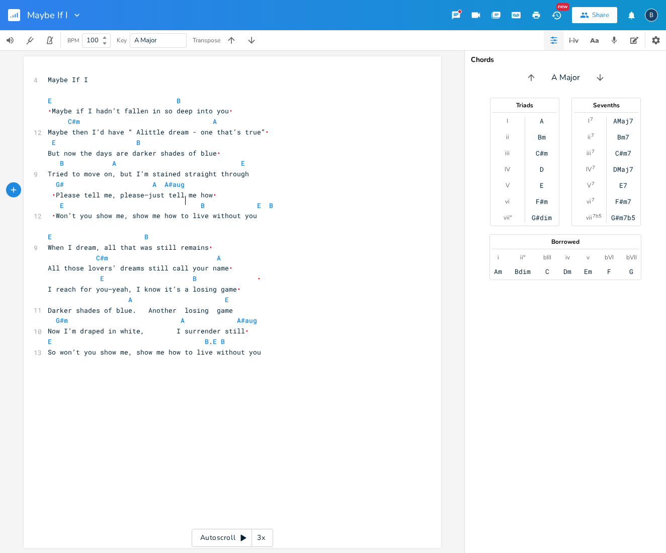
click at [184, 199] on span "• Please tell me, please—just tell me how • E B E B" at bounding box center [227, 200] width 358 height 20
click at [136, 232] on span "E B" at bounding box center [195, 236] width 294 height 9
click at [89, 253] on span "C#m A" at bounding box center [134, 257] width 173 height 9
click at [161, 253] on span "C#m A" at bounding box center [110, 257] width 125 height 9
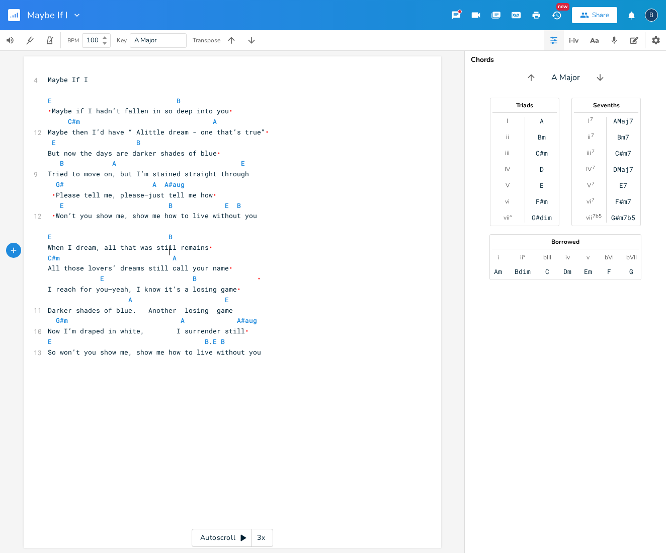
scroll to position [0, 3]
click at [87, 270] on span "All those lovers’ dreams still call your name • E B •" at bounding box center [227, 273] width 358 height 20
click at [221, 292] on pre "I reach for you—yeah, I know it’s a losing game • A E" at bounding box center [227, 294] width 363 height 21
type textarea "B"
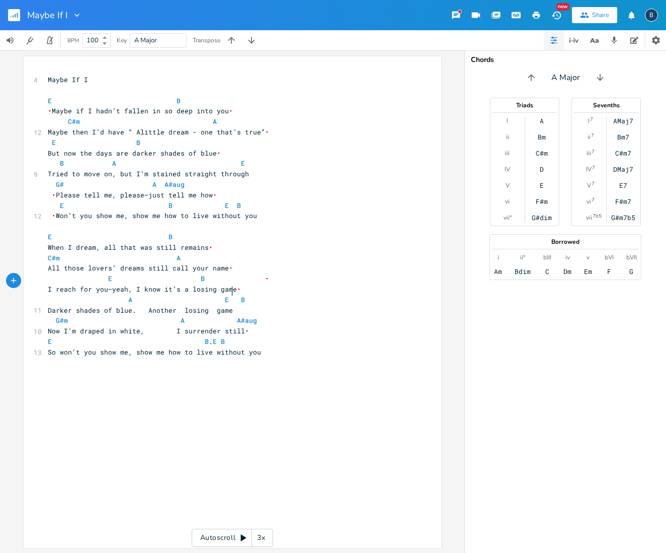
scroll to position [0, 8]
click at [316, 305] on pre "Darker shades of blue. Another losing game" at bounding box center [227, 310] width 363 height 11
click at [248, 159] on span "But now the days are darker shades of blue • B A E" at bounding box center [229, 158] width 362 height 20
click at [245, 159] on span "But now the days are darker shades of blue • B A E" at bounding box center [229, 158] width 362 height 20
type textarea "B"
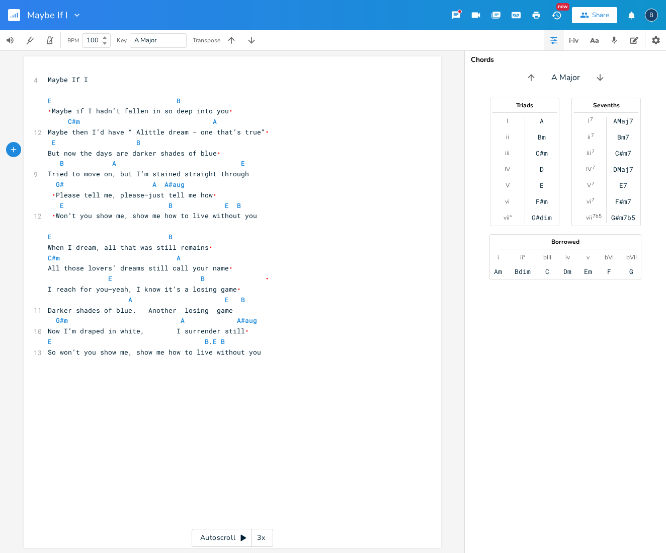
scroll to position [0, 4]
click at [328, 159] on pre "But now the days are darker shades of blue • B A E B" at bounding box center [227, 158] width 363 height 21
click at [79, 182] on span "G# A A#aug" at bounding box center [116, 184] width 137 height 9
click at [68, 181] on span "G# A A#aug" at bounding box center [116, 184] width 137 height 9
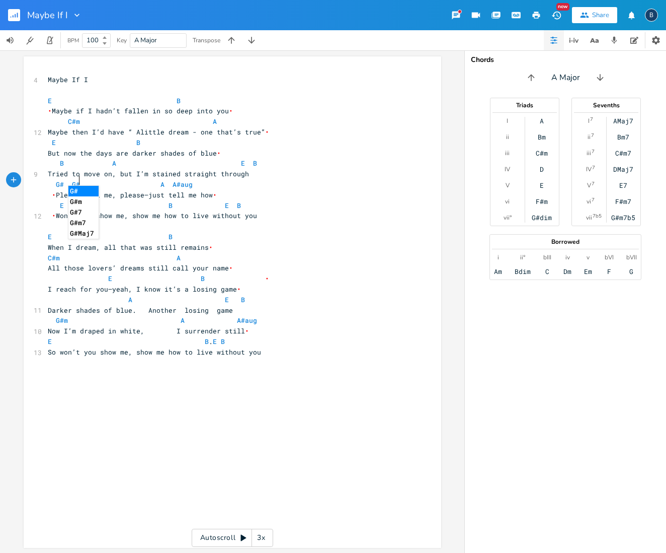
type textarea "G#7"
drag, startPoint x: 189, startPoint y: 414, endPoint x: 186, endPoint y: 408, distance: 6.8
click at [189, 413] on div "x 4 Maybe If I ​ E B • Maybe if I hadn’t fallen in so deep into you • C#m A 12 …" at bounding box center [240, 311] width 389 height 478
click at [76, 316] on span "G#m A A#aug" at bounding box center [217, 320] width 338 height 9
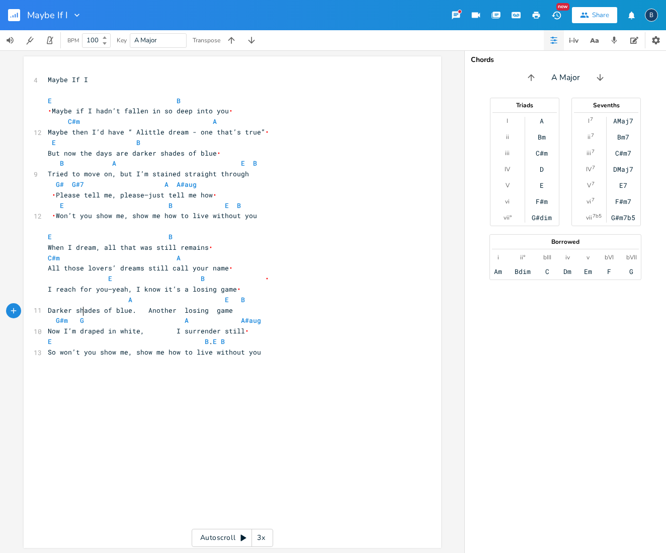
scroll to position [0, 4]
type textarea "G@"
type textarea "#7"
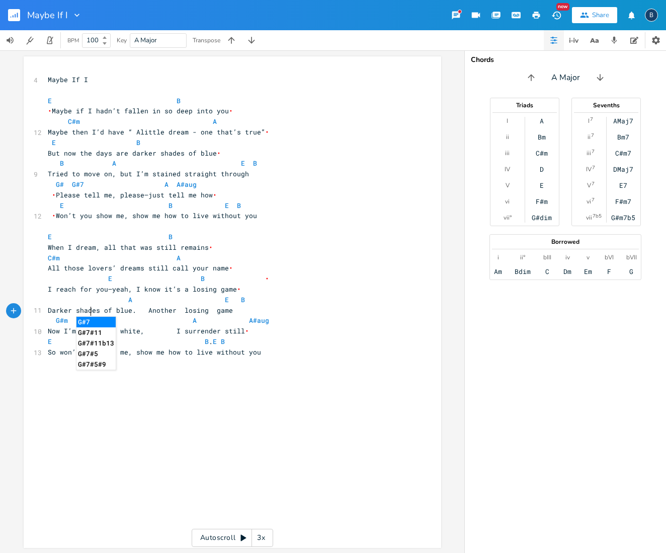
click at [148, 401] on div "x 4 Maybe If I ​ E B • Maybe if I hadn’t fallen in so deep into you • C#m A 12 …" at bounding box center [240, 311] width 389 height 478
click at [48, 306] on span "Darker shades of blue. Another losing game" at bounding box center [140, 310] width 185 height 9
type textarea "J d"
type textarea "ust d"
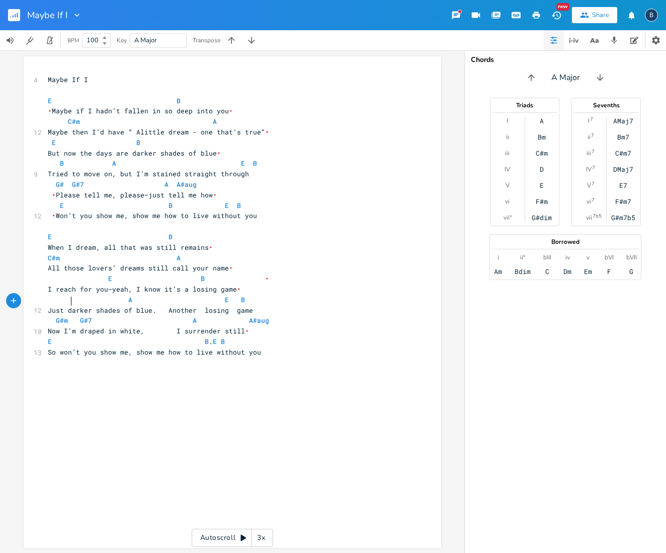
scroll to position [0, 13]
click at [50, 293] on span "I reach for you—yeah, I know it’s a losing game • A E B" at bounding box center [227, 294] width 358 height 20
type textarea "B"
click at [354, 305] on pre "Just darker shades of blue. Another losing game" at bounding box center [227, 310] width 363 height 11
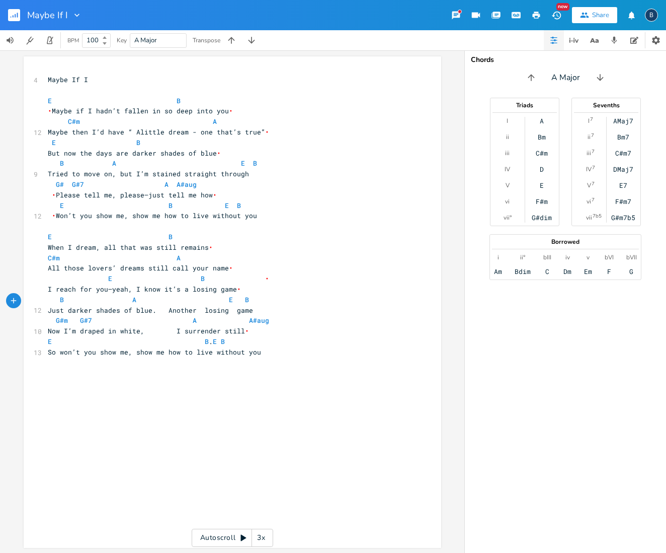
scroll to position [0, 0]
click at [48, 199] on span "• Please tell me, please—just tell me how • E B E B" at bounding box center [227, 200] width 358 height 20
click at [46, 253] on pre "C#m A" at bounding box center [227, 258] width 363 height 11
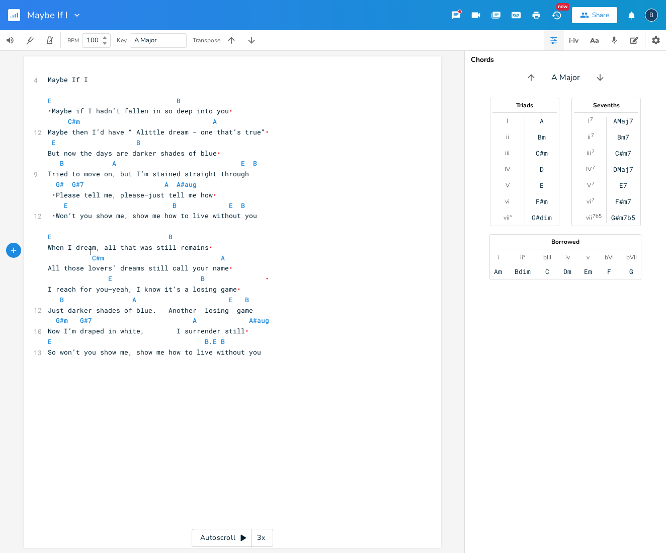
click at [212, 253] on span "C#m A" at bounding box center [136, 257] width 177 height 9
click at [229, 290] on span "I reach for you—yeah, I know it’s a losing game • B A E B" at bounding box center [227, 294] width 358 height 20
click at [66, 316] on span "G#m G#7 A A#aug" at bounding box center [223, 320] width 350 height 9
click at [67, 316] on span "G# G#7 A A#aug" at bounding box center [219, 320] width 342 height 9
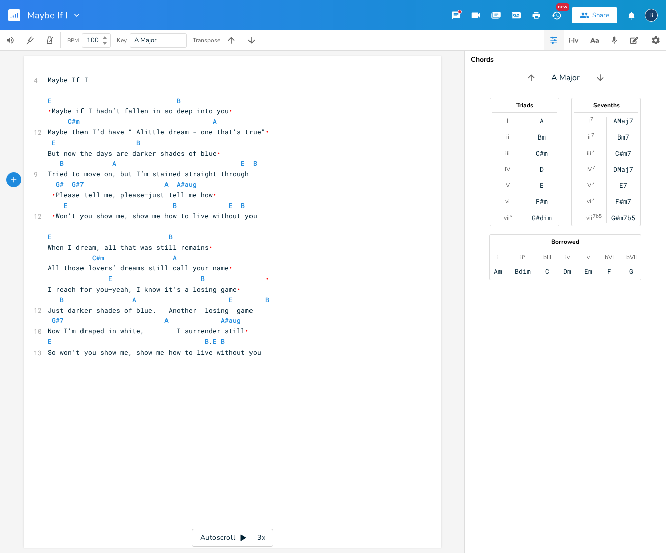
click at [66, 180] on span "G# G#7 A A#aug" at bounding box center [122, 184] width 149 height 9
click at [156, 316] on span "G#7 A A#aug" at bounding box center [209, 320] width 322 height 9
click at [240, 316] on span "G#7 A A#aug" at bounding box center [223, 320] width 350 height 9
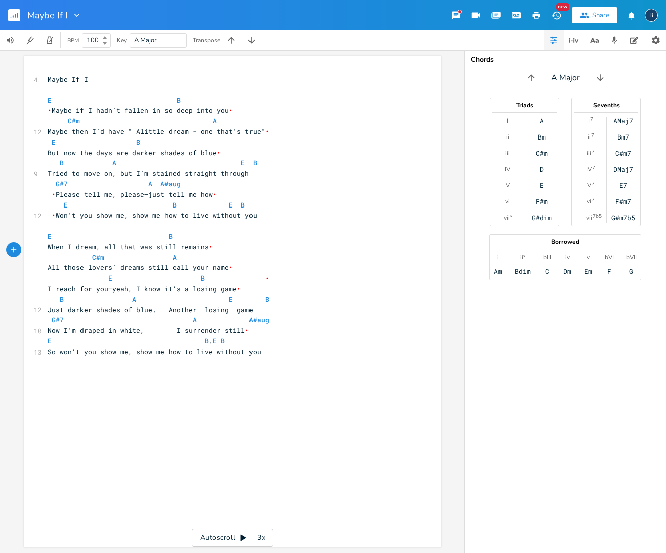
click at [87, 253] on span "C#m A" at bounding box center [112, 257] width 129 height 9
click at [196, 253] on span "C#m A" at bounding box center [128, 257] width 161 height 9
click at [55, 291] on span "I reach for you—yeah, I know it’s a losing game • B A E B" at bounding box center [227, 293] width 358 height 20
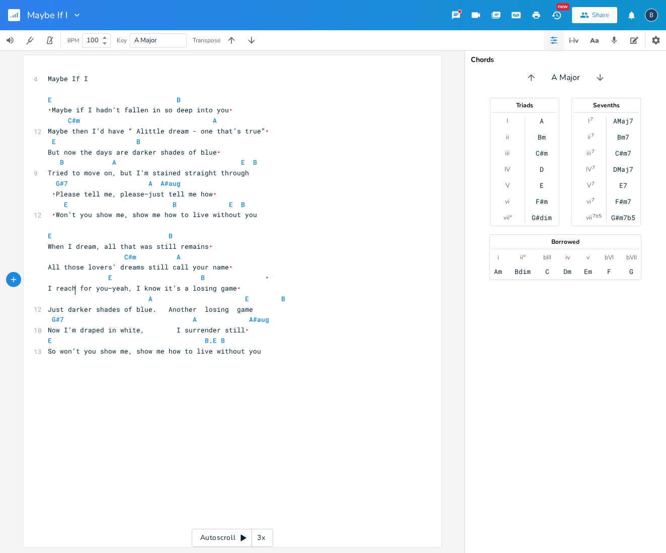
scroll to position [0, 10]
click at [62, 158] on span "But now the days are darker shades of blue • B A E B" at bounding box center [229, 157] width 362 height 20
click at [267, 289] on span "I reach for you—yeah, I know it’s a losing game • A E B" at bounding box center [227, 293] width 358 height 20
click at [196, 336] on span "E B . E B" at bounding box center [136, 340] width 177 height 9
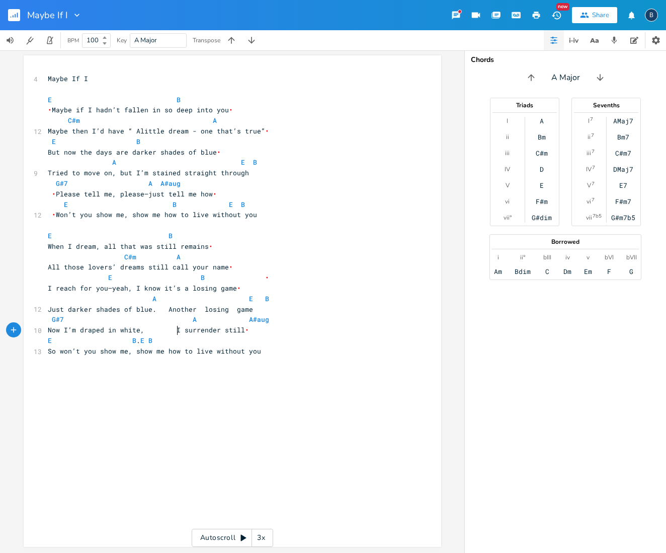
click at [153, 336] on span "E B . E B" at bounding box center [100, 340] width 105 height 9
click at [55, 117] on span "• Maybe if I hadn’t fallen in so deep into you • C#m A" at bounding box center [229, 115] width 362 height 20
click at [211, 119] on span "• Maybe if I hadn’t fallen in so deep into you • C#m A" at bounding box center [229, 115] width 362 height 20
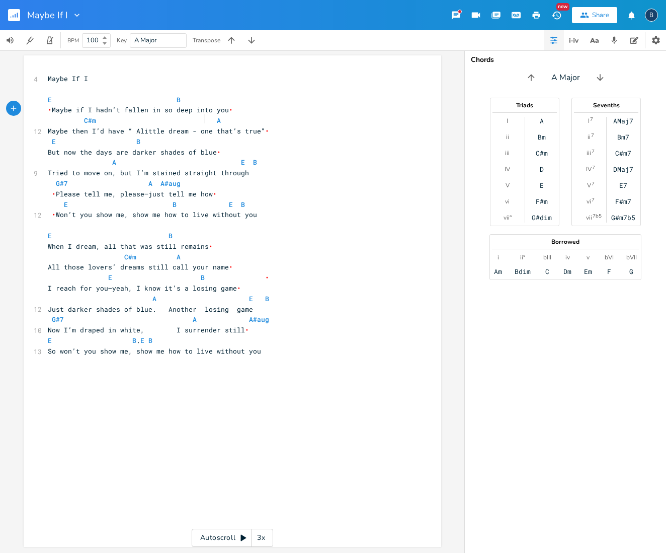
click at [223, 198] on span "• Please tell me, please—just tell me how • E B E B" at bounding box center [227, 199] width 358 height 20
click at [16, 15] on rect "button" at bounding box center [14, 15] width 12 height 12
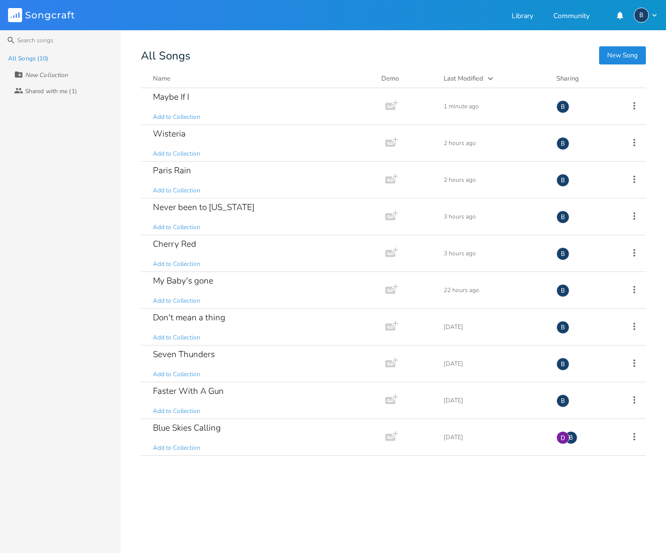
click at [80, 258] on div "All Songs (10) New Collection Collaborators Shared with me (1)" at bounding box center [60, 301] width 121 height 502
click at [617, 55] on button "New Song" at bounding box center [622, 55] width 47 height 18
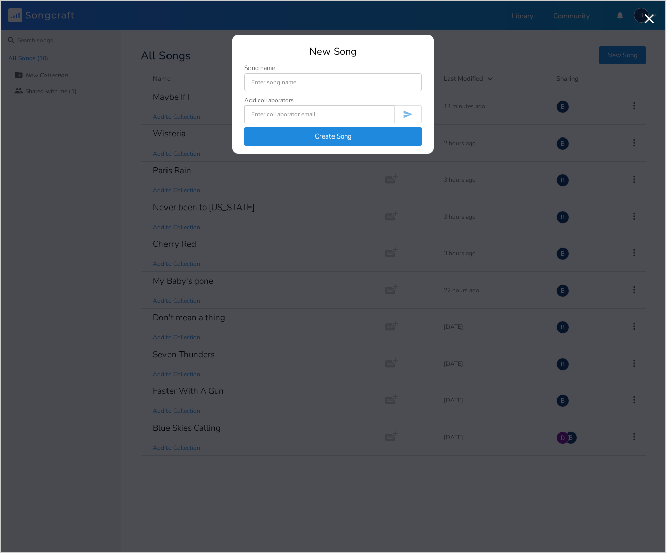
click at [296, 82] on input at bounding box center [333, 82] width 177 height 18
type input "How High"
click at [316, 134] on button "Create Song" at bounding box center [333, 136] width 177 height 18
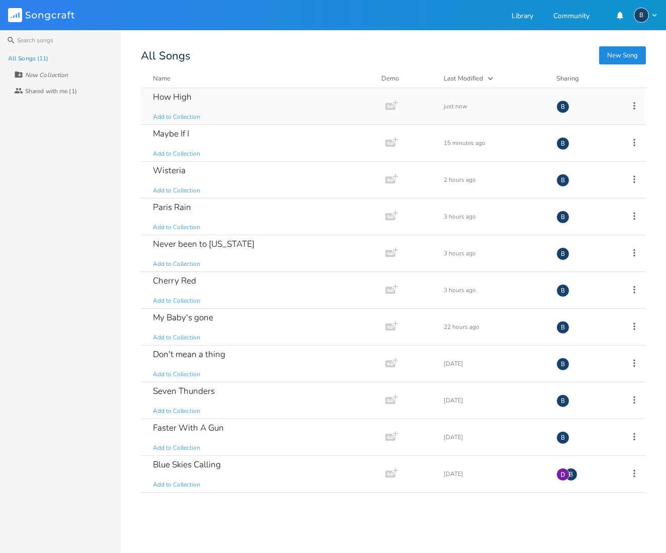
scroll to position [0, 1]
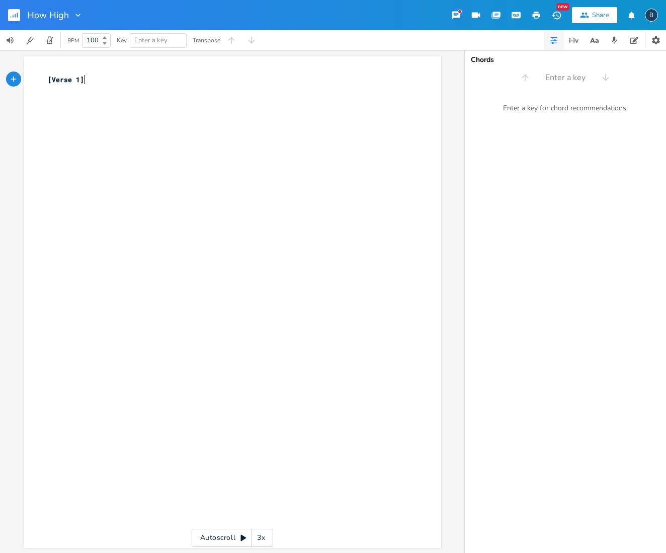
scroll to position [1, 0]
drag, startPoint x: 70, startPoint y: 78, endPoint x: 37, endPoint y: 73, distance: 34.0
click at [36, 74] on div "[Verse 1] x [Verse 1] ​" at bounding box center [233, 300] width 418 height 491
type textarea "How High"
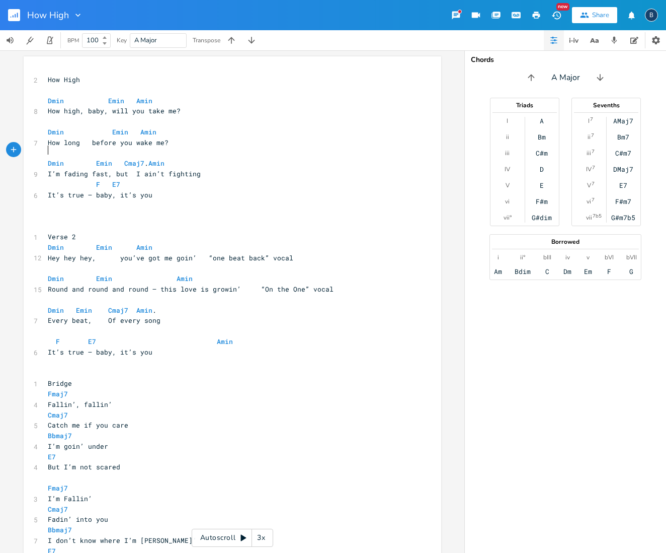
click at [336, 153] on pre "​" at bounding box center [227, 153] width 363 height 11
click at [101, 97] on span "Dmin [PERSON_NAME]" at bounding box center [104, 100] width 113 height 9
click at [90, 96] on span "Dmin [PERSON_NAME]" at bounding box center [84, 100] width 72 height 9
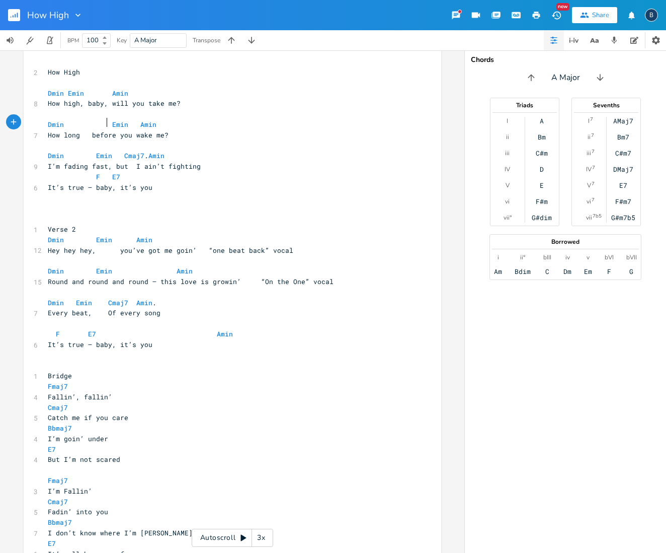
click at [105, 124] on span "Dmin [PERSON_NAME]" at bounding box center [106, 124] width 117 height 9
click at [90, 120] on span "Dmin [PERSON_NAME]" at bounding box center [84, 123] width 72 height 9
click at [90, 150] on span "Dmin Emin Cmaj7 . Amin" at bounding box center [106, 154] width 117 height 9
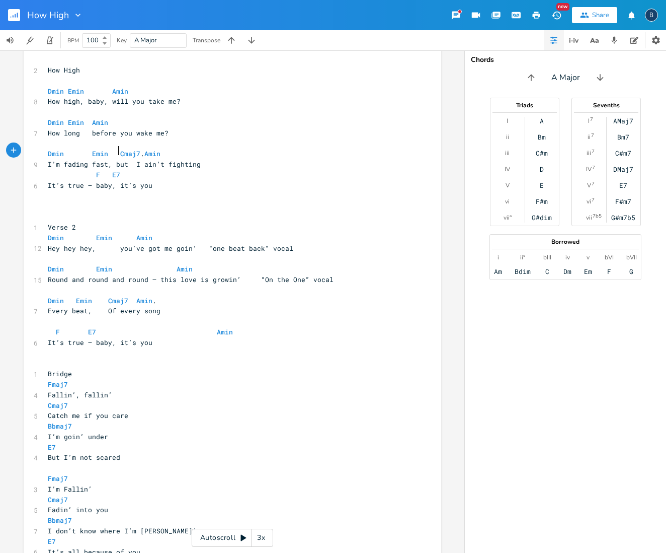
click at [114, 151] on span "Dmin Emin Cmaj7 . Amin" at bounding box center [104, 153] width 113 height 9
click at [181, 150] on span "Amin" at bounding box center [173, 155] width 16 height 10
click at [90, 171] on span "F E7" at bounding box center [90, 175] width 85 height 9
click at [82, 171] on span "F E7" at bounding box center [78, 175] width 60 height 9
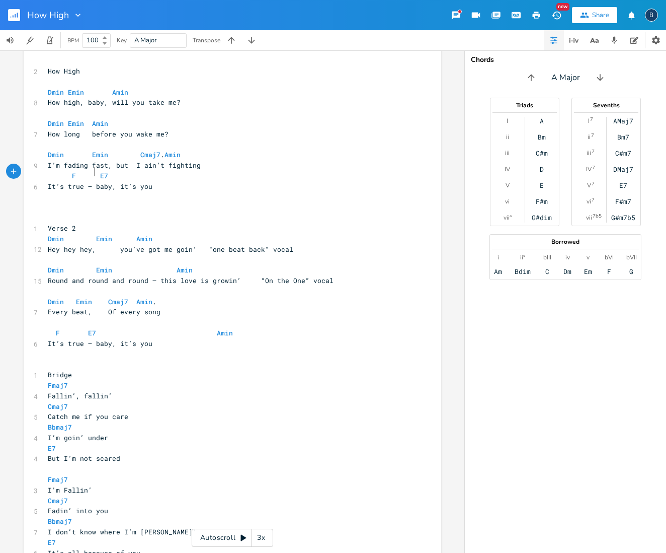
scroll to position [0, 5]
click at [165, 185] on pre "It’s true — baby, it’s you" at bounding box center [227, 186] width 363 height 11
type textarea "Verse 2"
drag, startPoint x: 76, startPoint y: 220, endPoint x: 43, endPoint y: 218, distance: 32.8
click at [46, 223] on pre "Verse 2" at bounding box center [227, 228] width 363 height 11
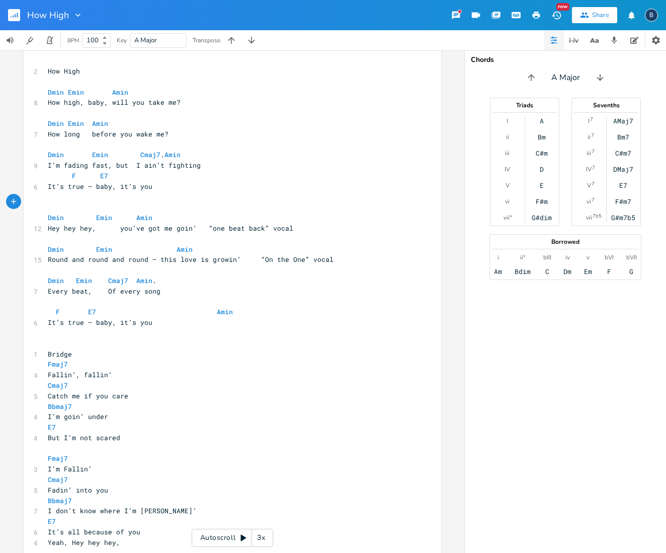
scroll to position [0, 1]
click at [86, 209] on div "2 How High ​ Dmin [PERSON_NAME] 8 How high, baby, will you take me? ​ Dmin [PER…" at bounding box center [227, 344] width 363 height 555
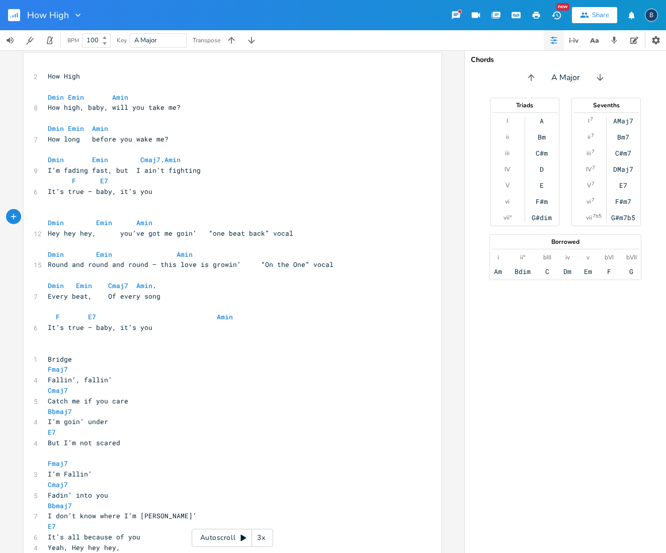
scroll to position [0, 0]
click at [105, 218] on span "Dmin [PERSON_NAME]" at bounding box center [92, 222] width 89 height 9
click at [91, 250] on span "Dmin [PERSON_NAME]" at bounding box center [124, 254] width 153 height 9
click at [161, 250] on span "Dmin [PERSON_NAME]" at bounding box center [120, 254] width 145 height 9
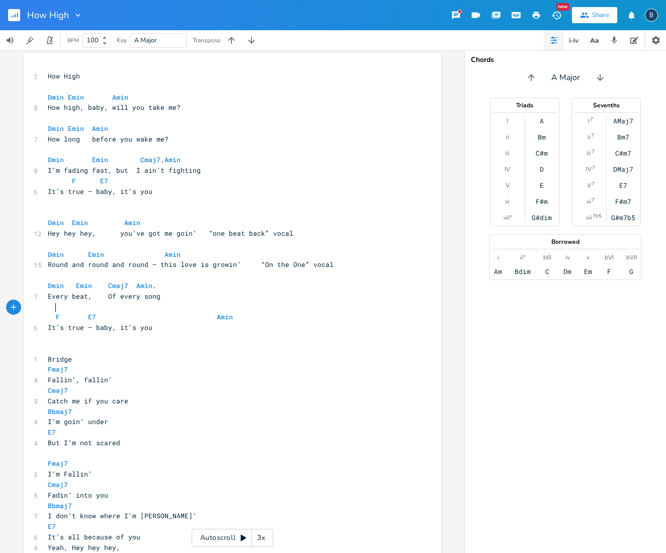
click at [51, 312] on span "F E7 Amin" at bounding box center [140, 316] width 185 height 9
click at [99, 312] on span "F E7 Amin" at bounding box center [148, 316] width 201 height 9
click at [216, 312] on span "F E7 Amin" at bounding box center [144, 316] width 193 height 9
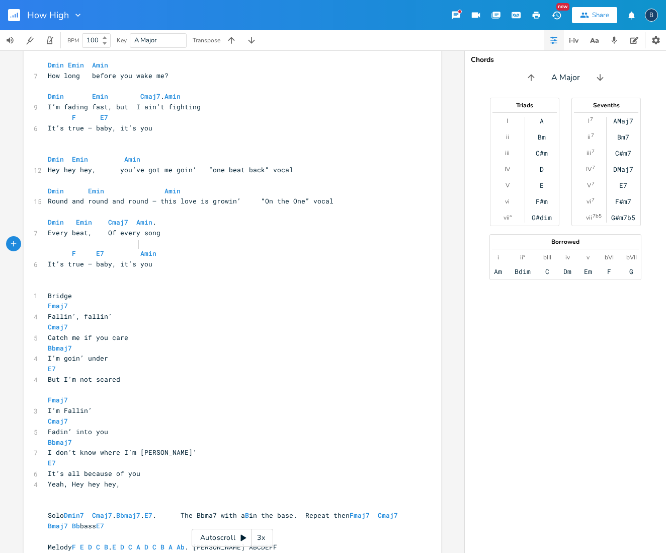
scroll to position [76, 0]
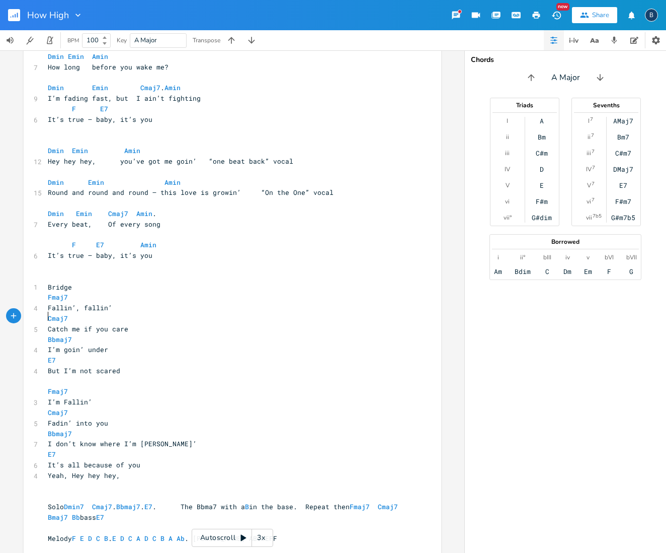
click at [48, 324] on span "Catch me if you care" at bounding box center [88, 328] width 81 height 9
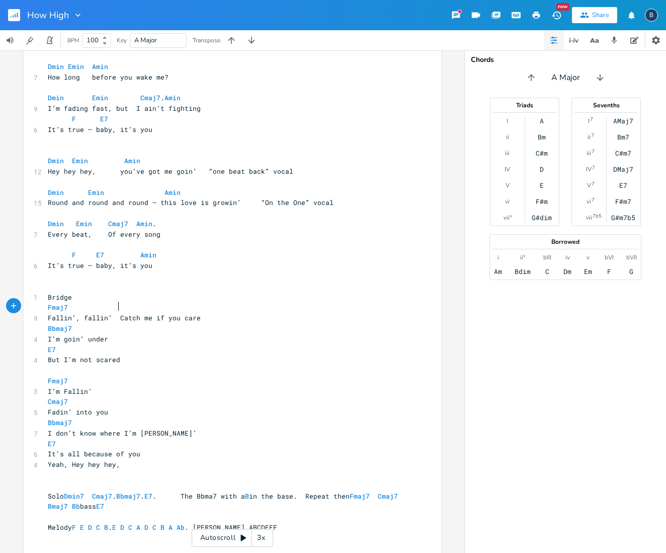
scroll to position [55, 0]
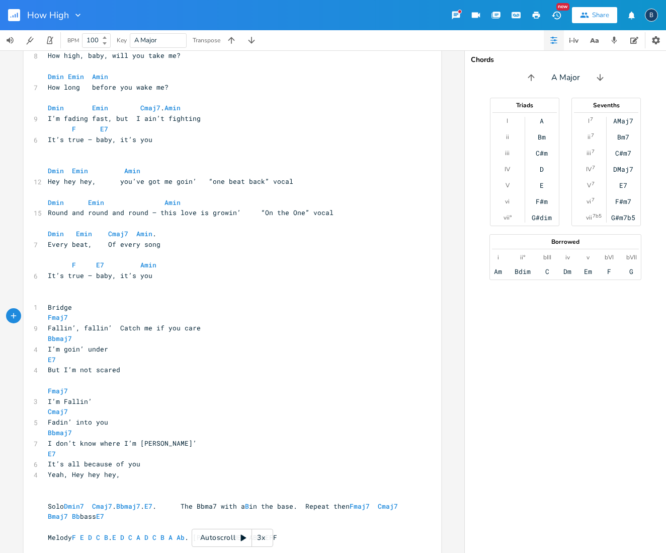
click at [125, 312] on pre "Fmaj7" at bounding box center [227, 317] width 363 height 11
type textarea "Cma77"
type textarea "aj7"
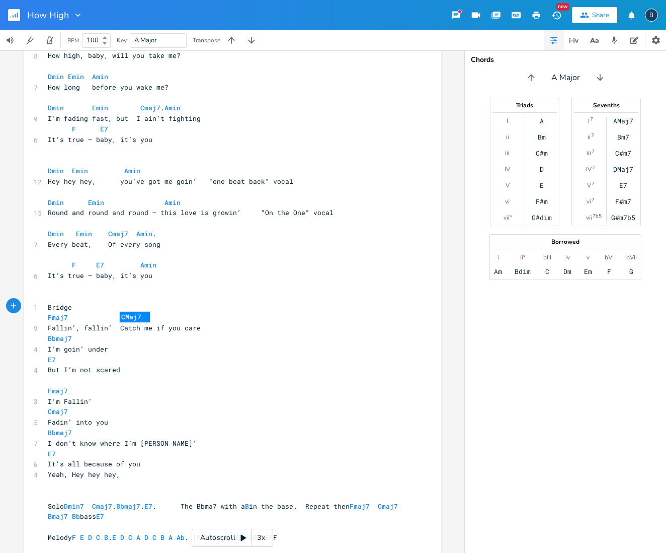
scroll to position [0, 7]
click at [222, 323] on pre "Fallin’, fallin’ Catch me if you care" at bounding box center [227, 328] width 363 height 11
click at [46, 364] on pre "But I’m not scared" at bounding box center [227, 369] width 363 height 11
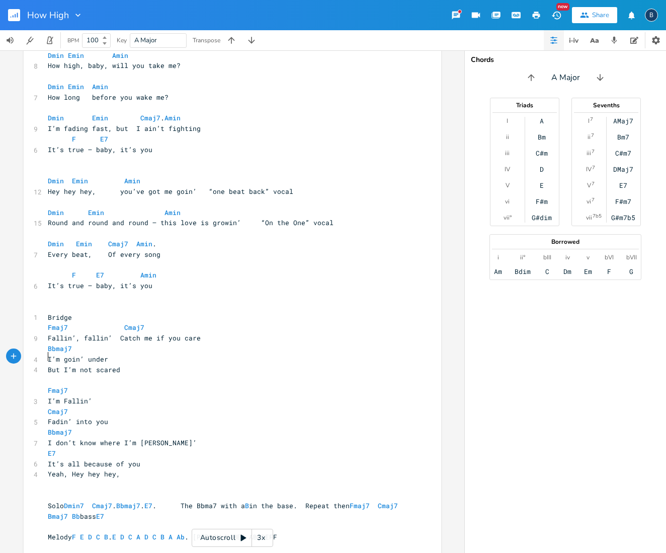
scroll to position [35, 0]
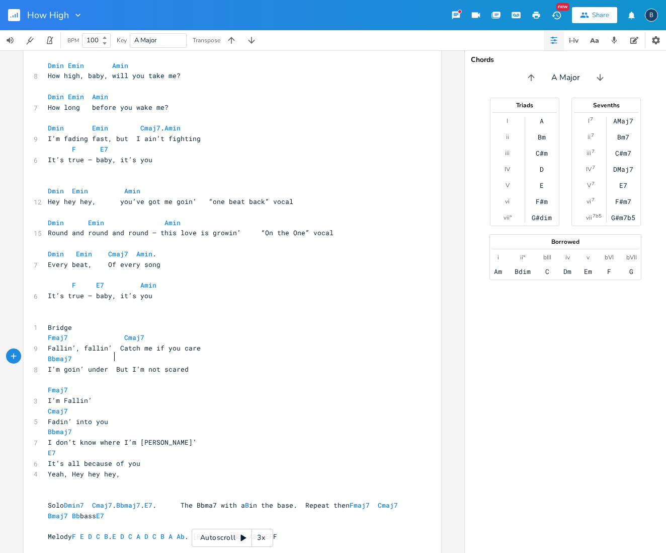
click at [121, 353] on pre "Bbmaj7" at bounding box center [227, 358] width 363 height 11
type textarea "E7"
click at [286, 385] on pre "Fmaj7" at bounding box center [227, 390] width 363 height 11
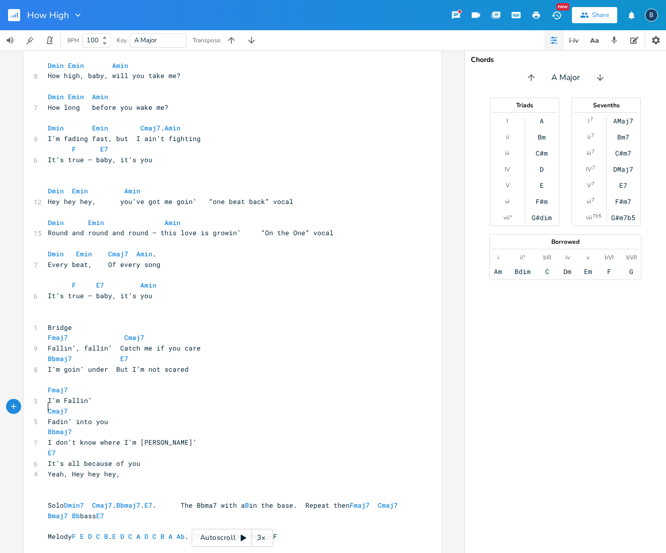
click at [46, 416] on pre "Fadin’ into you" at bounding box center [227, 421] width 363 height 11
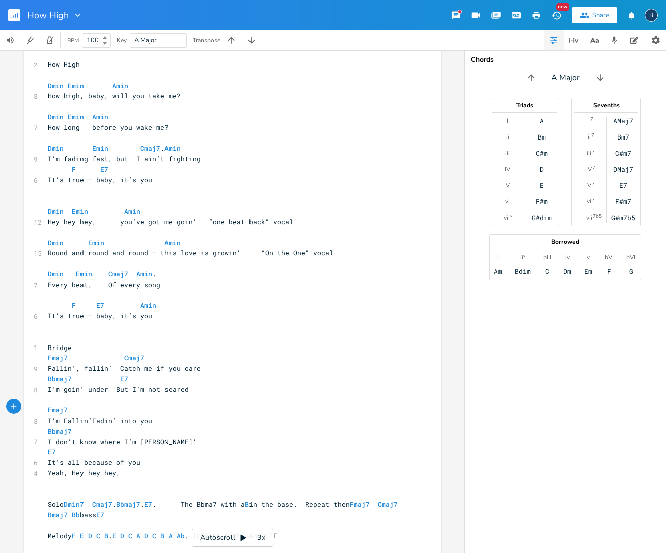
scroll to position [0, 1]
click at [104, 405] on pre "Fmaj7" at bounding box center [227, 410] width 363 height 11
type textarea "Cma7"
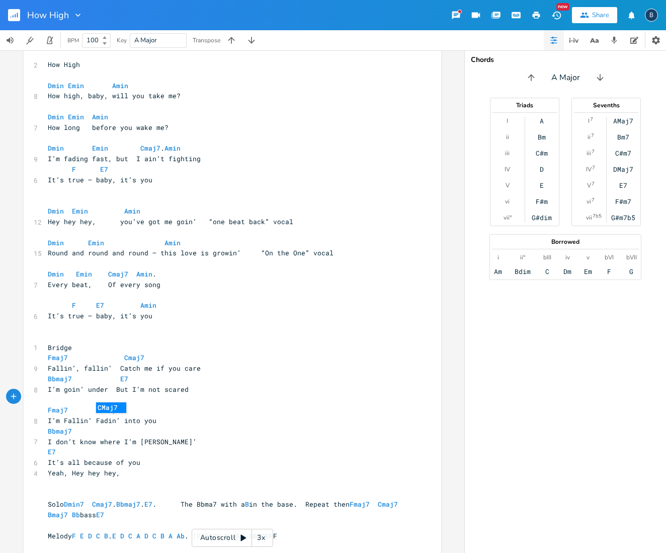
type textarea "maj7"
click at [48, 458] on span "It’s all because of you" at bounding box center [94, 462] width 93 height 9
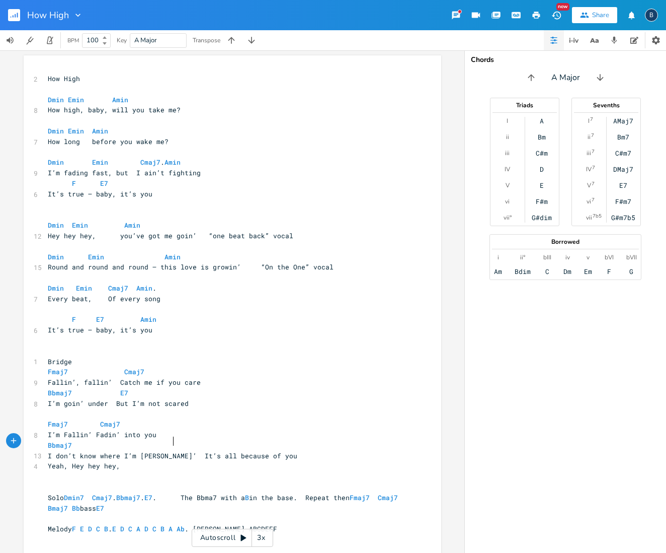
scroll to position [1, 0]
click at [178, 440] on pre "Bbmaj7" at bounding box center [227, 445] width 363 height 11
click at [195, 440] on pre "Bbmaj7" at bounding box center [227, 445] width 363 height 11
type textarea "E7"
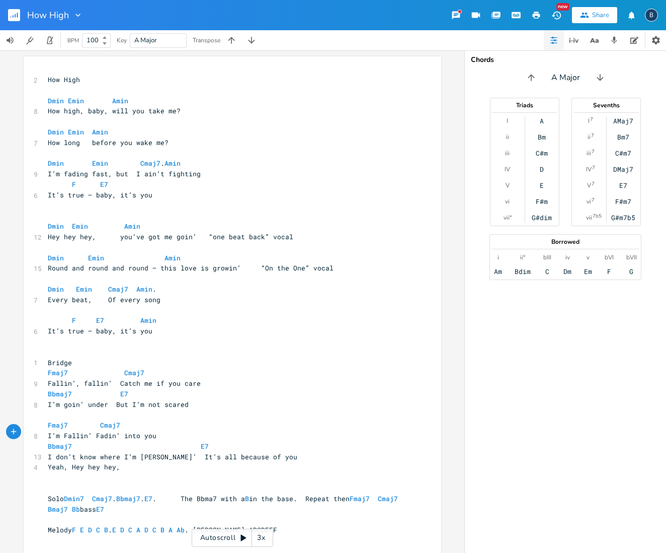
click at [442, 273] on div "E7 x 2 How High ​ Dmin [PERSON_NAME] 8 How high, baby, will you take me? ​ Dmin…" at bounding box center [232, 301] width 465 height 502
